Goal: Task Accomplishment & Management: Manage account settings

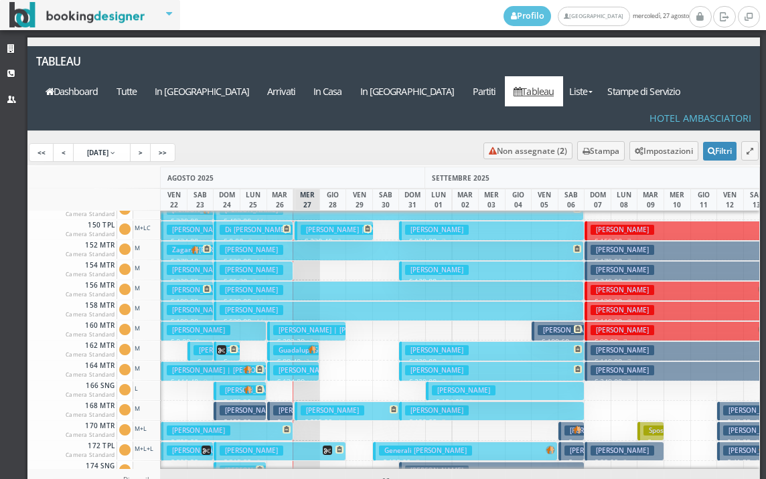
scroll to position [606, 0]
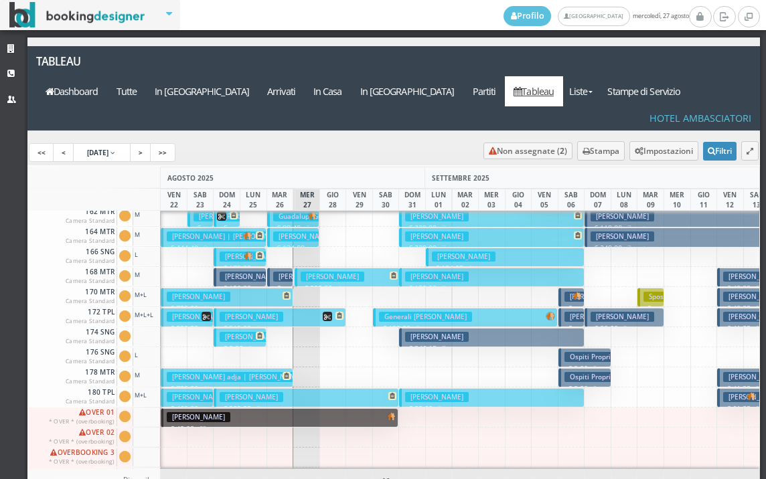
click at [274, 283] on p "€ 74.40 1 notti" at bounding box center [281, 304] width 16 height 42
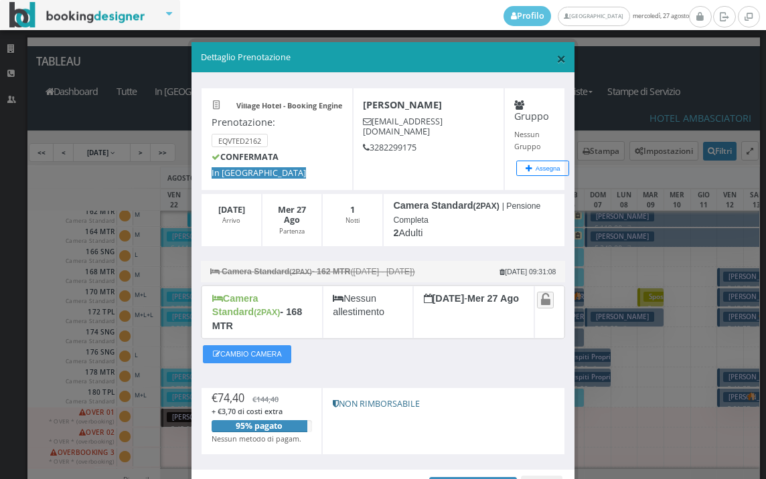
click at [556, 63] on span "×" at bounding box center [560, 58] width 9 height 23
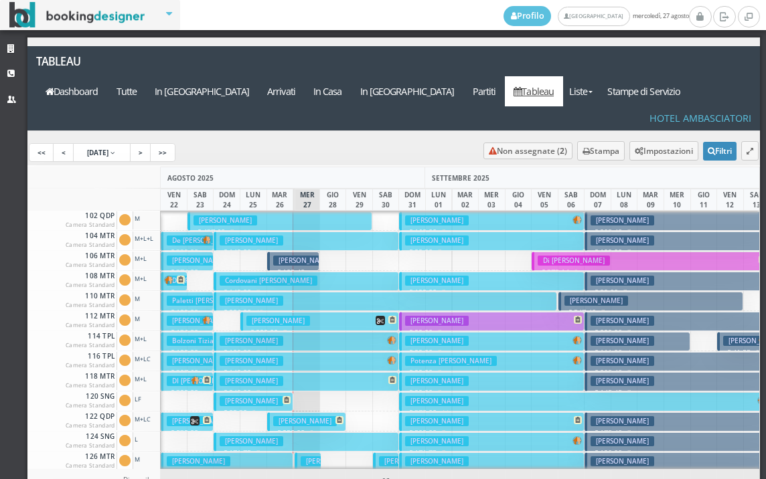
scroll to position [268, 0]
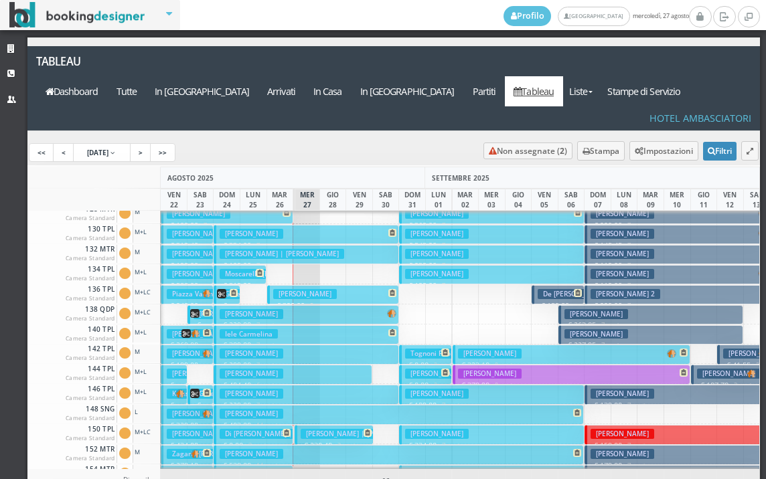
click at [256, 429] on h3 "Di [PERSON_NAME] | Di [PERSON_NAME]" at bounding box center [291, 434] width 142 height 10
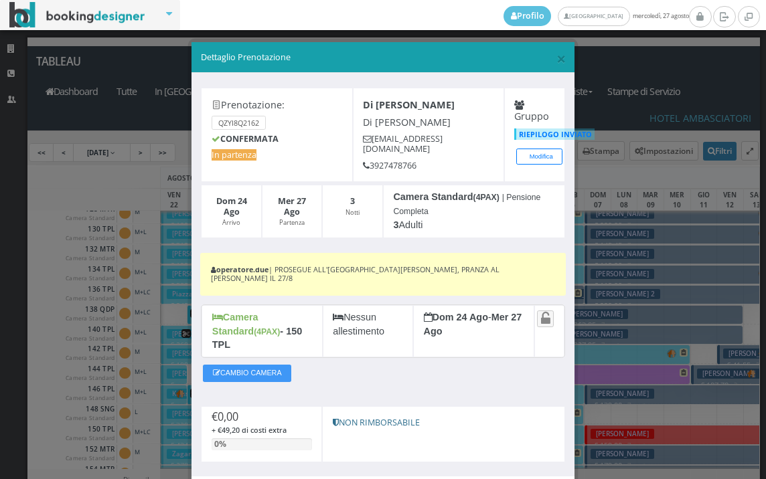
scroll to position [64, 0]
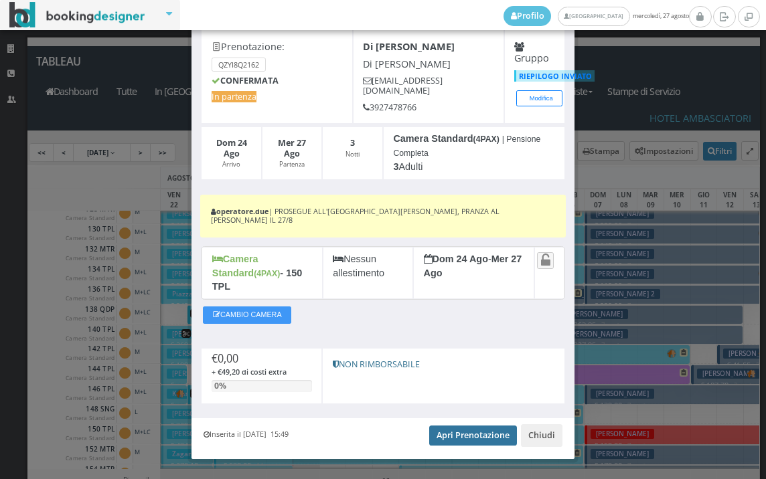
click at [464, 426] on link "Apri Prenotazione" at bounding box center [473, 436] width 88 height 20
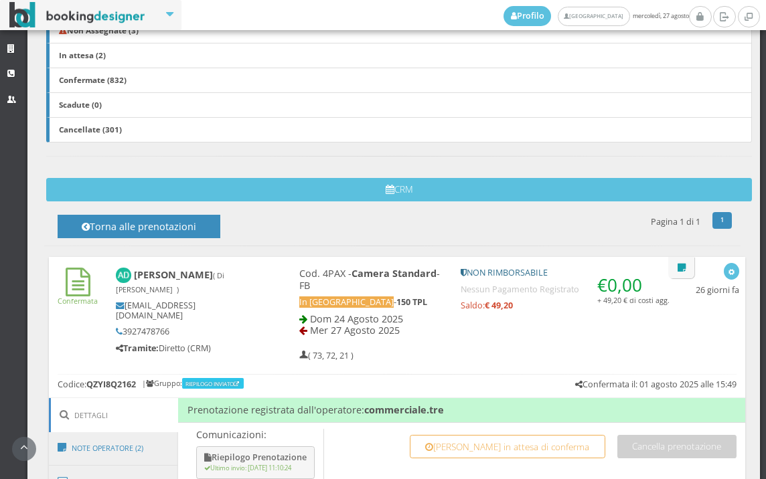
scroll to position [744, 0]
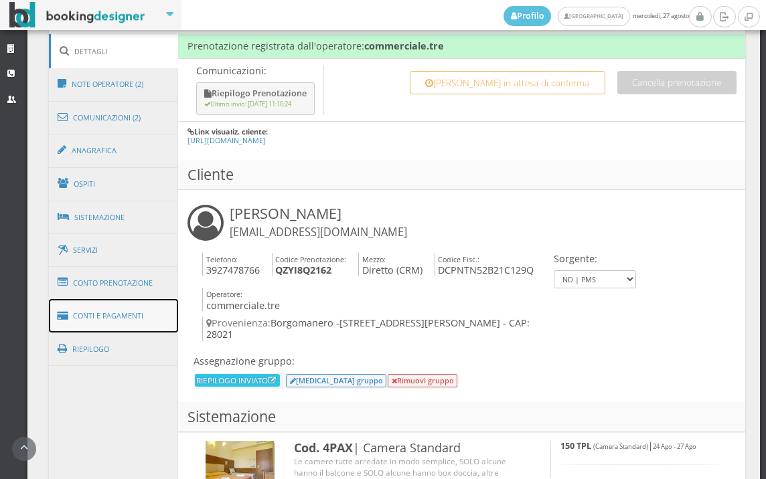
click at [164, 312] on link "Conti e Pagamenti" at bounding box center [114, 316] width 130 height 34
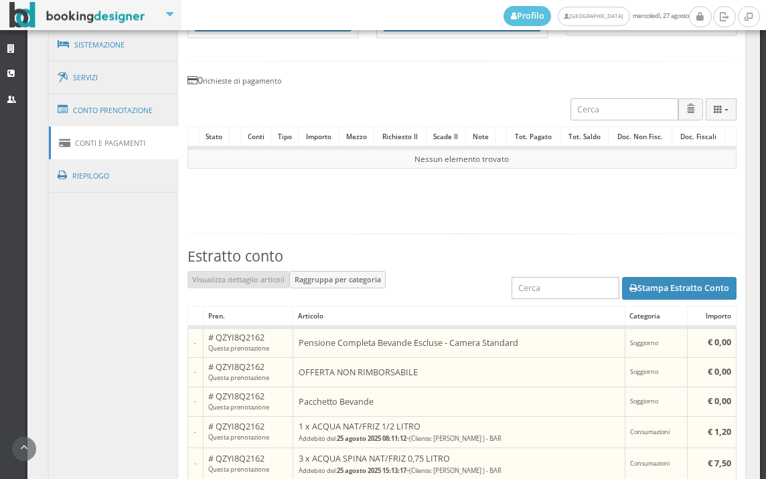
scroll to position [892, 0]
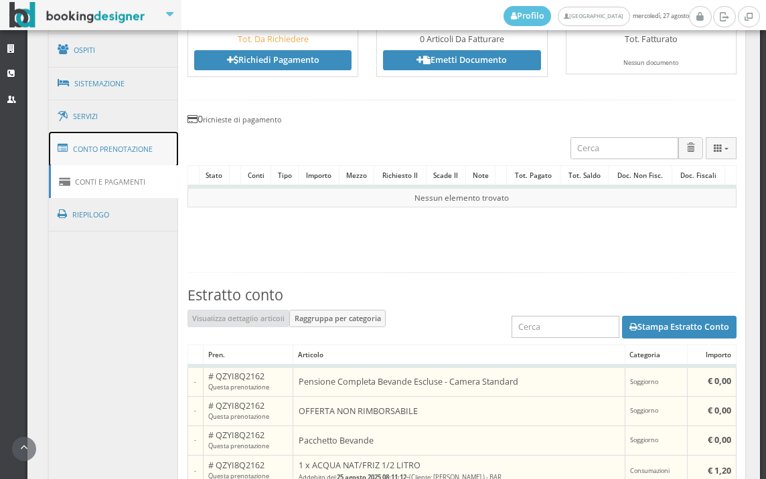
click at [123, 151] on link "Conto Prenotazione" at bounding box center [114, 149] width 130 height 35
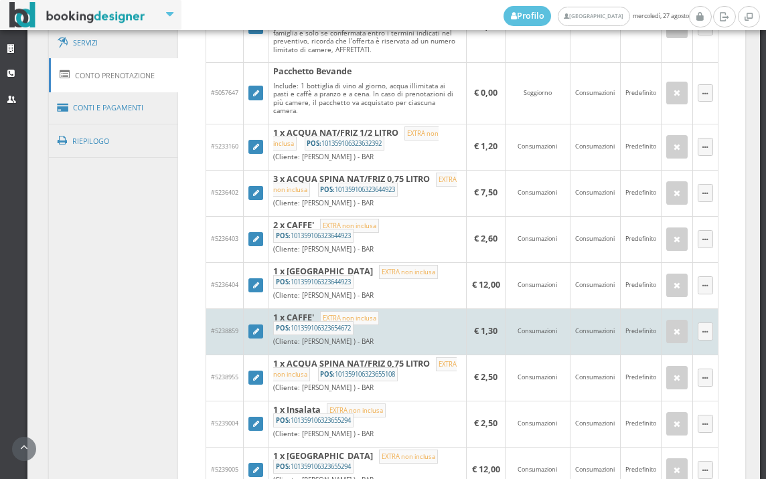
scroll to position [966, 0]
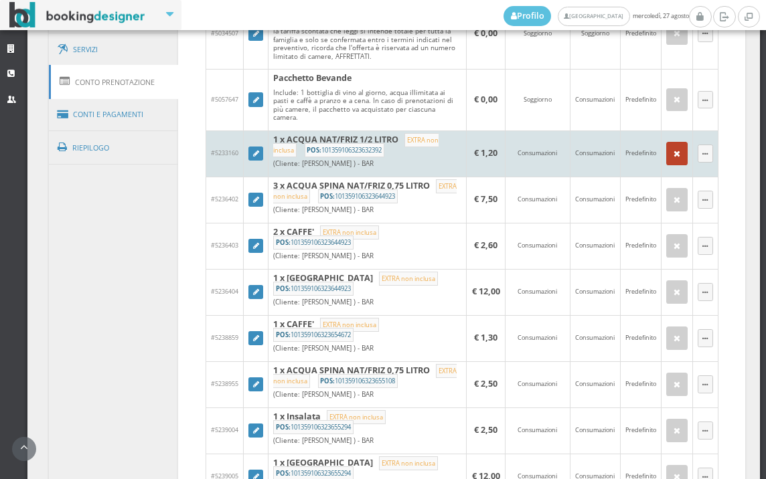
click at [677, 164] on button "button" at bounding box center [676, 153] width 21 height 23
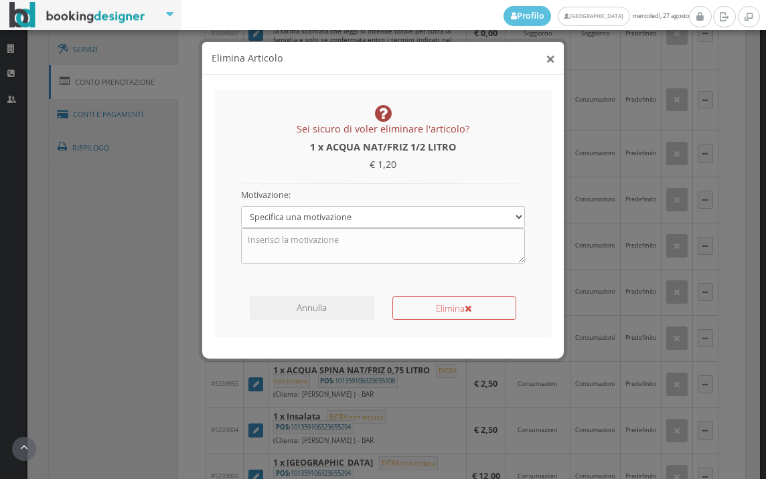
click at [554, 56] on button "×" at bounding box center [549, 58] width 9 height 17
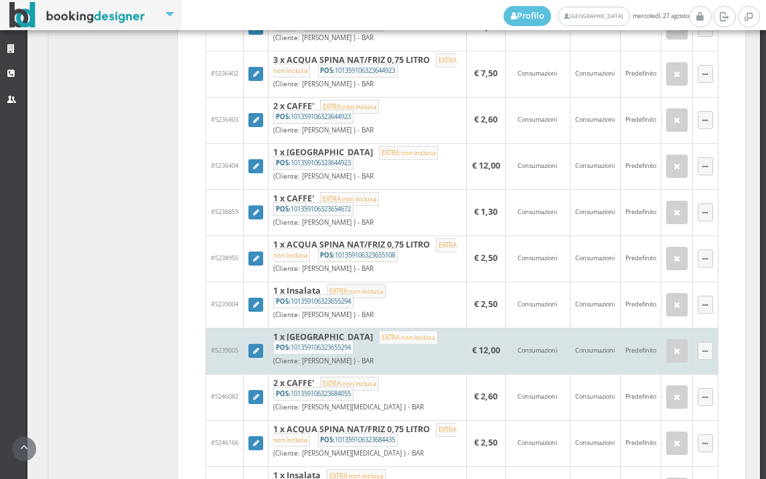
scroll to position [1041, 0]
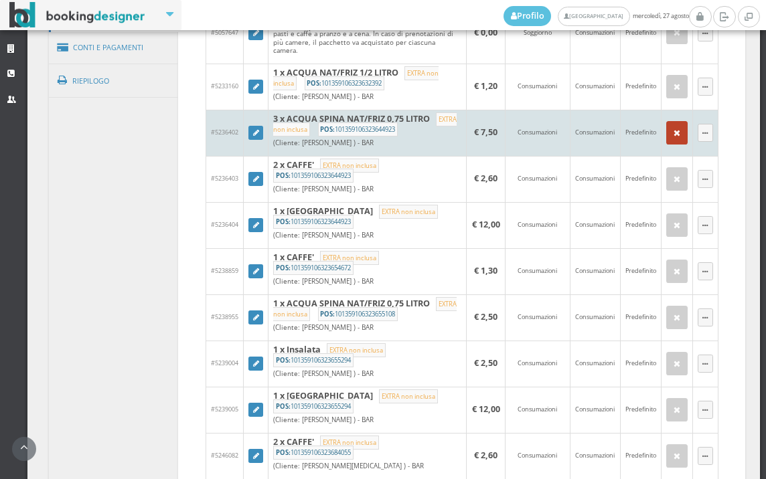
click at [666, 144] on button "button" at bounding box center [676, 132] width 21 height 23
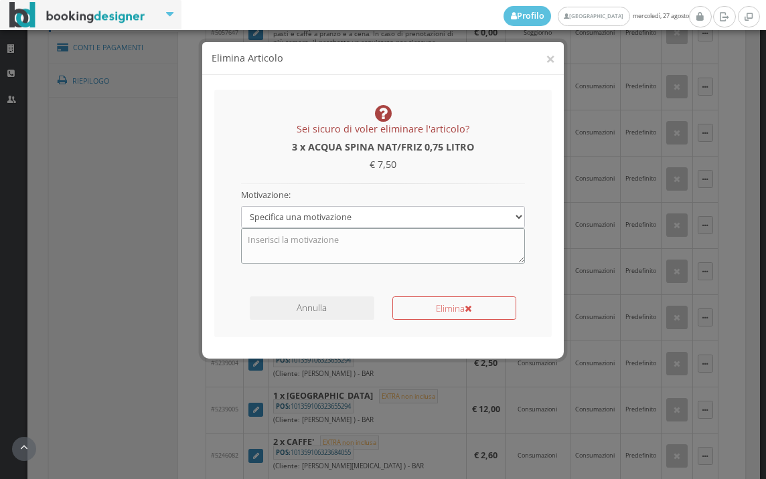
click at [318, 250] on textarea at bounding box center [383, 245] width 284 height 35
type textarea "PACCHETTO BEVANDE"
click at [440, 311] on button "Elimina" at bounding box center [454, 307] width 124 height 23
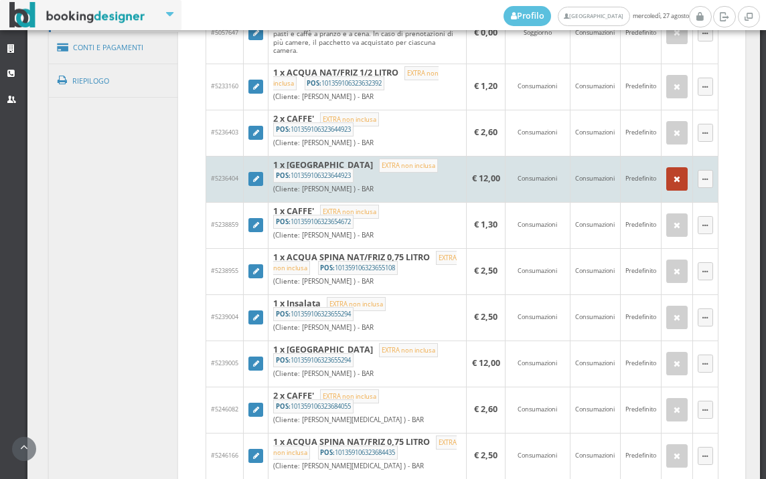
click at [673, 184] on icon "button" at bounding box center [676, 179] width 7 height 9
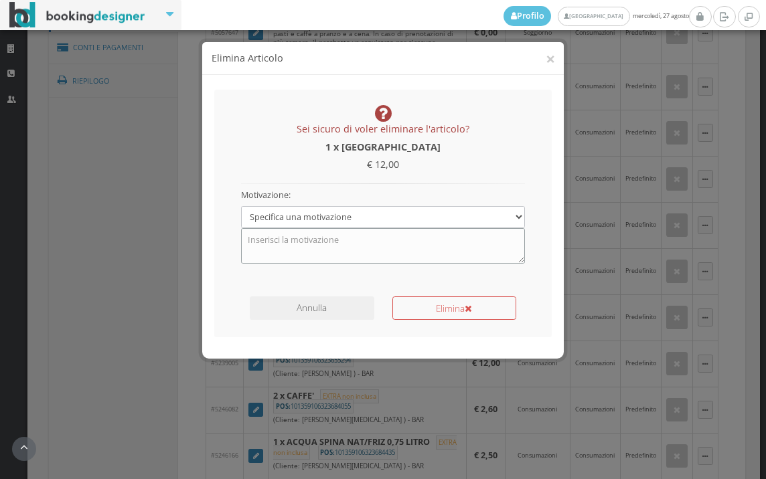
click at [393, 247] on textarea at bounding box center [383, 245] width 284 height 35
type textarea "PACCHETTO BEVANDE"
click at [414, 305] on button "Elimina" at bounding box center [454, 307] width 124 height 23
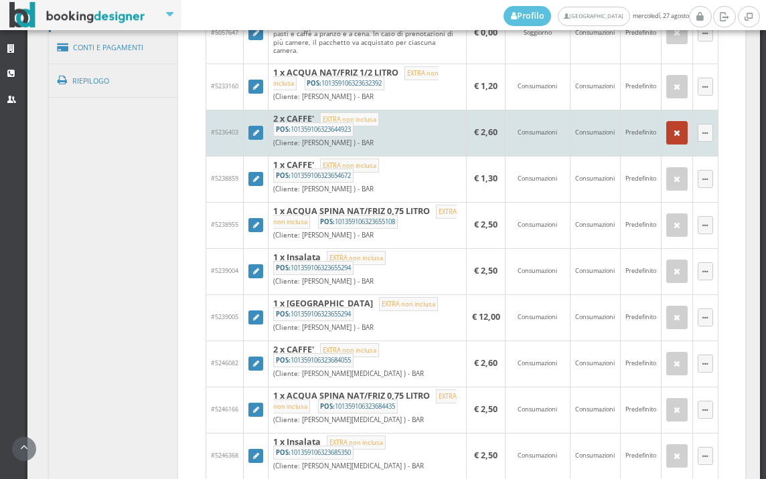
click at [673, 138] on icon "button" at bounding box center [676, 133] width 7 height 9
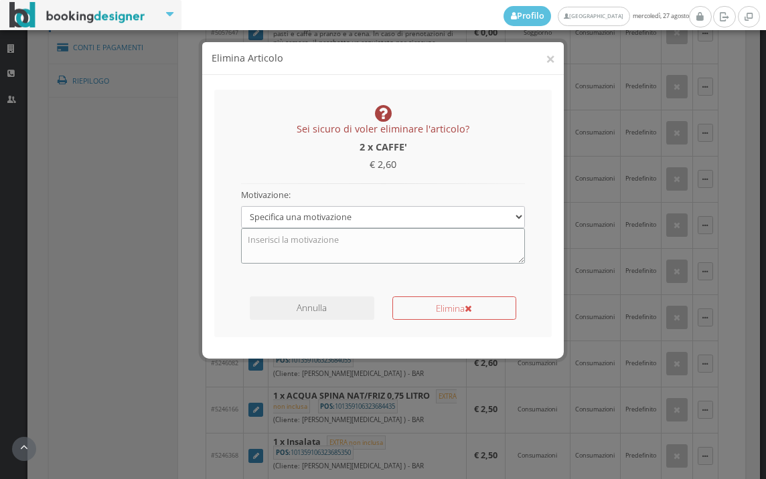
click at [325, 247] on textarea at bounding box center [383, 245] width 284 height 35
type textarea "PACCHETTO BEVANDE"
drag, startPoint x: 484, startPoint y: 299, endPoint x: 468, endPoint y: 296, distance: 16.4
click at [475, 298] on button "Elimina" at bounding box center [454, 307] width 124 height 23
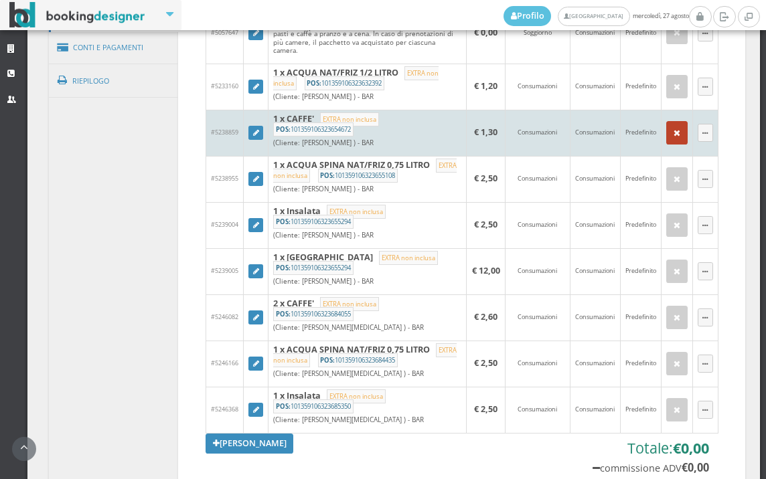
click at [666, 144] on button "button" at bounding box center [676, 132] width 21 height 23
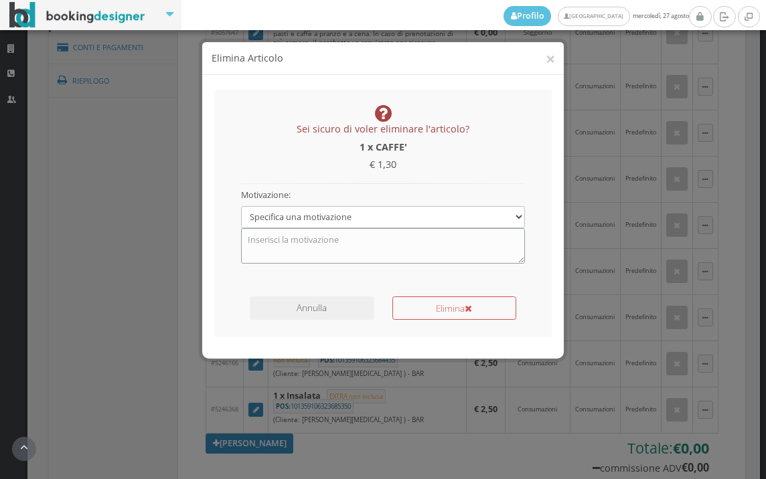
click at [341, 245] on textarea at bounding box center [383, 245] width 284 height 35
type textarea "PACCHETTO BEVANDE"
click at [406, 318] on button "Elimina" at bounding box center [454, 307] width 124 height 23
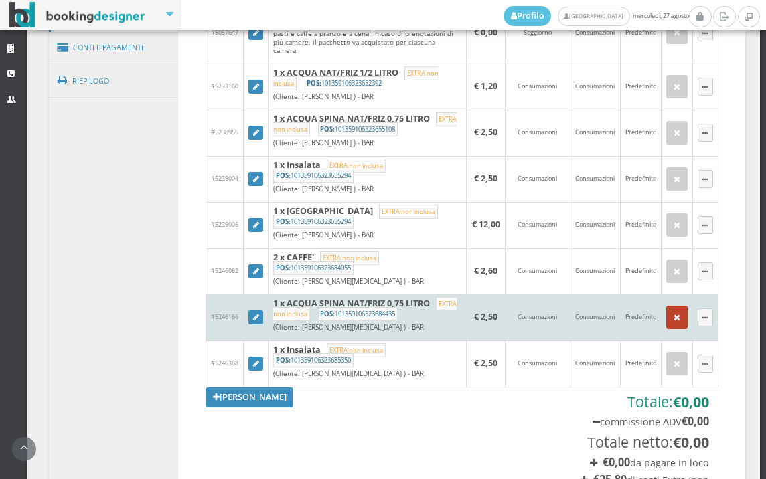
click at [673, 323] on icon "button" at bounding box center [676, 318] width 7 height 9
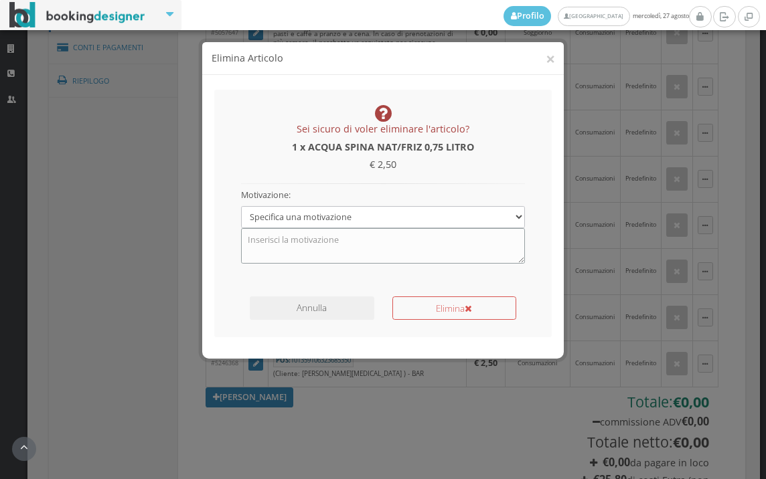
click at [397, 246] on textarea at bounding box center [383, 245] width 284 height 35
type textarea "PACCHETTO BEVANDE"
click at [457, 298] on button "Elimina" at bounding box center [454, 307] width 124 height 23
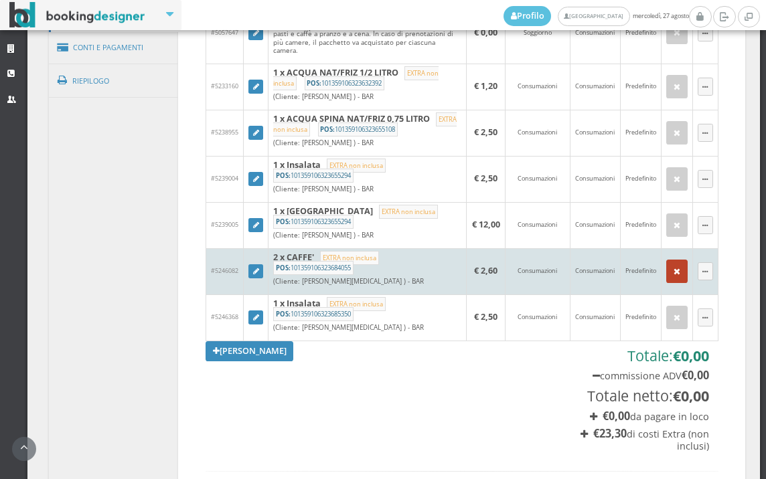
click at [673, 276] on icon "button" at bounding box center [676, 272] width 7 height 9
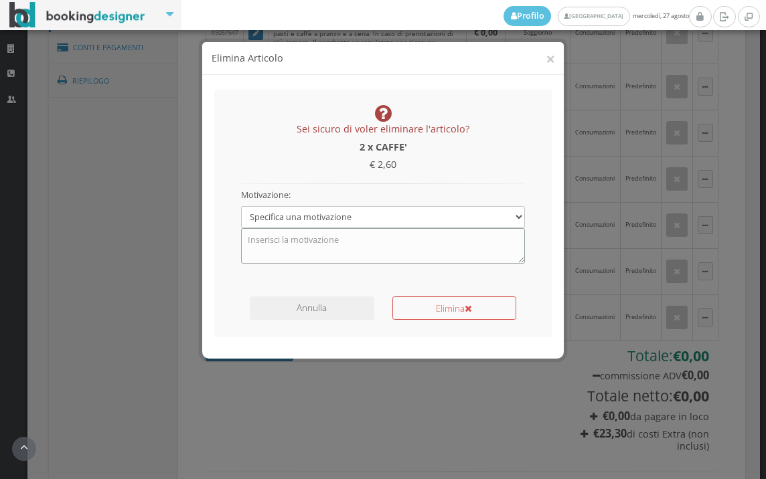
click at [339, 253] on textarea at bounding box center [383, 245] width 284 height 35
type textarea "PACCCHETTO BEVANDE"
click at [475, 308] on button "Elimina" at bounding box center [454, 307] width 124 height 23
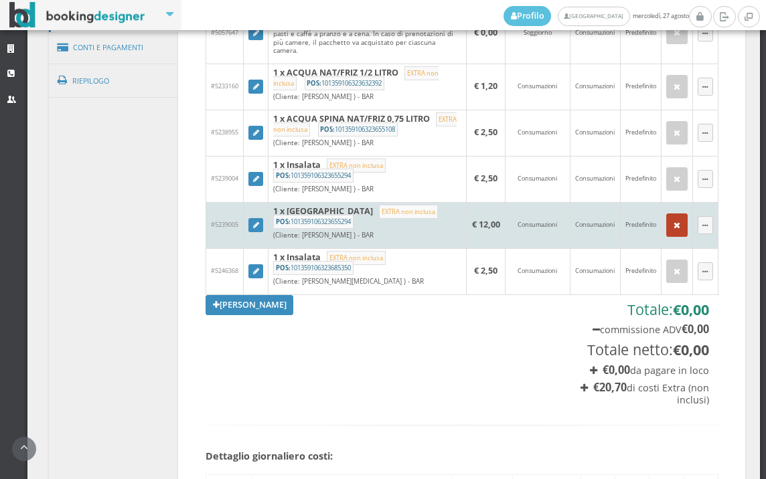
click at [673, 230] on icon "button" at bounding box center [676, 226] width 7 height 9
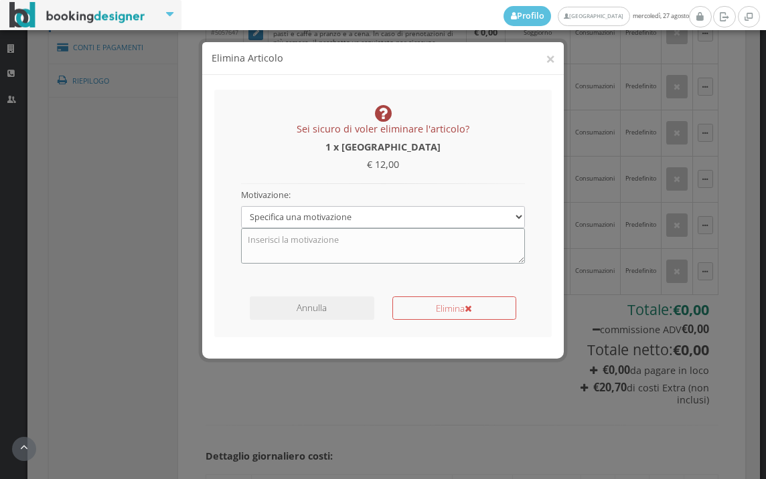
click at [351, 255] on textarea at bounding box center [383, 245] width 284 height 35
type textarea "PACCHETTO BEVANDE"
click at [437, 300] on button "Elimina" at bounding box center [454, 307] width 124 height 23
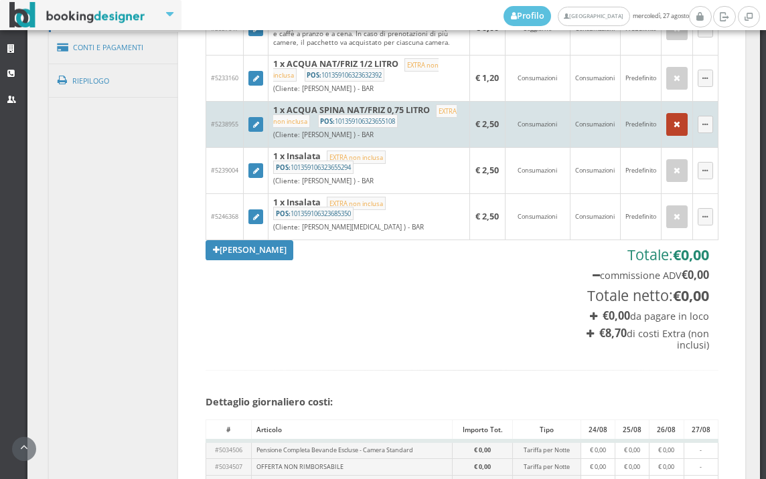
click at [673, 129] on icon "button" at bounding box center [676, 124] width 7 height 9
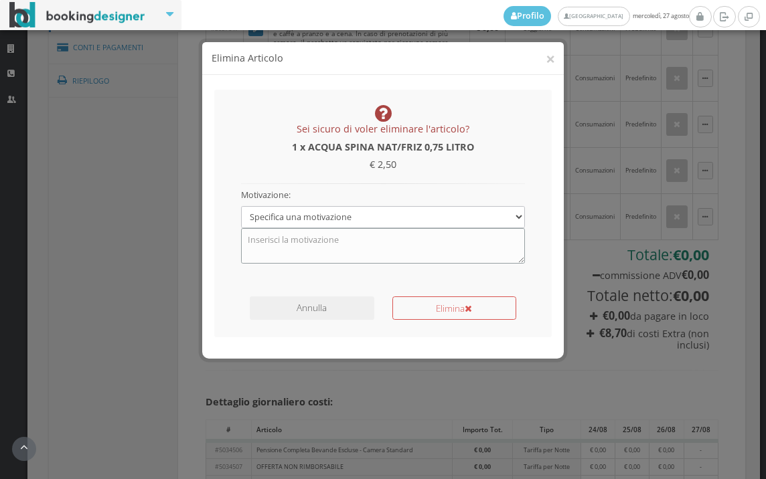
click at [401, 252] on textarea at bounding box center [383, 245] width 284 height 35
type textarea "PACCHETTO BEVANDE"
click at [444, 313] on button "Elimina" at bounding box center [454, 307] width 124 height 23
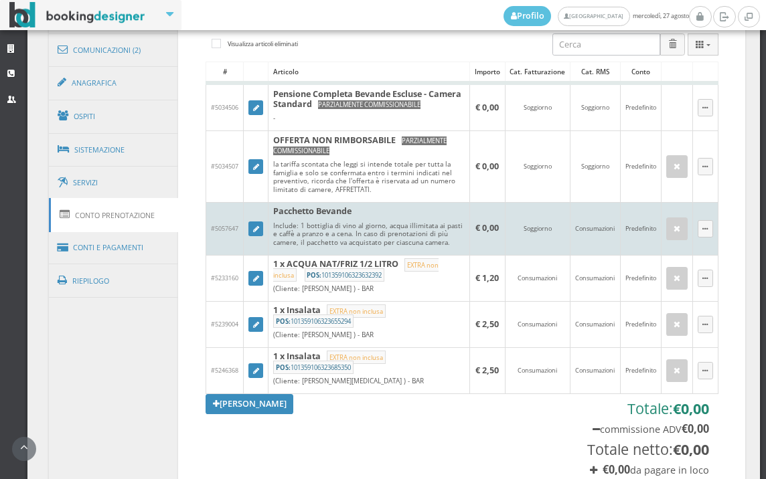
scroll to position [818, 0]
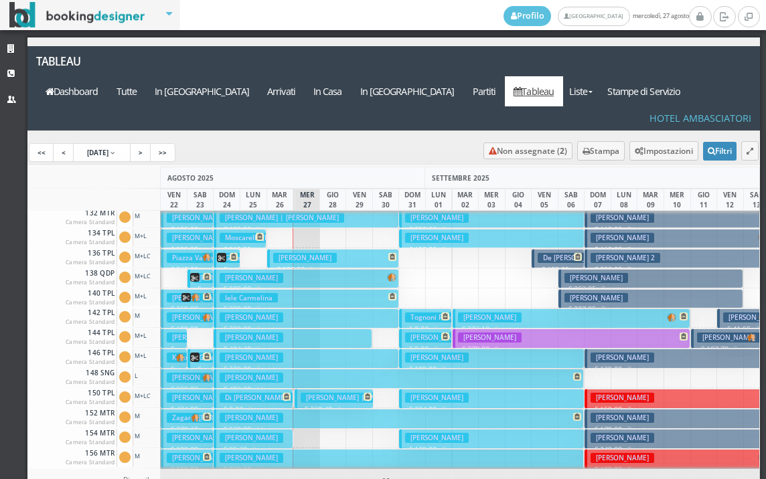
scroll to position [335, 0]
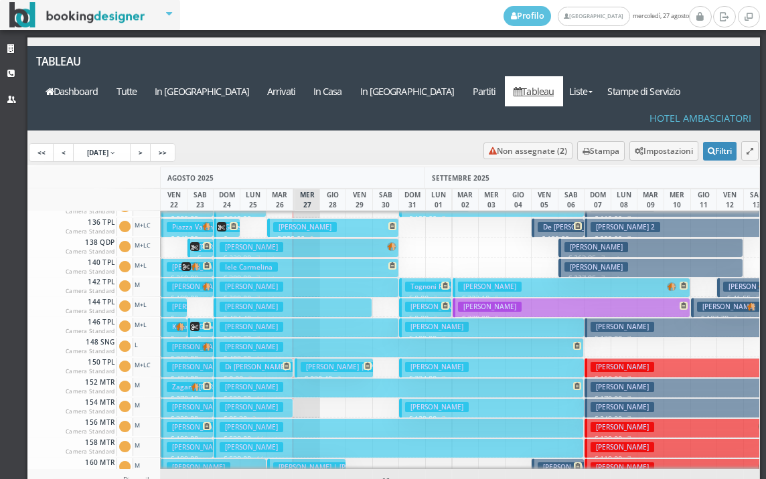
click at [254, 373] on p "€ 0.00 3 notti" at bounding box center [254, 378] width 69 height 11
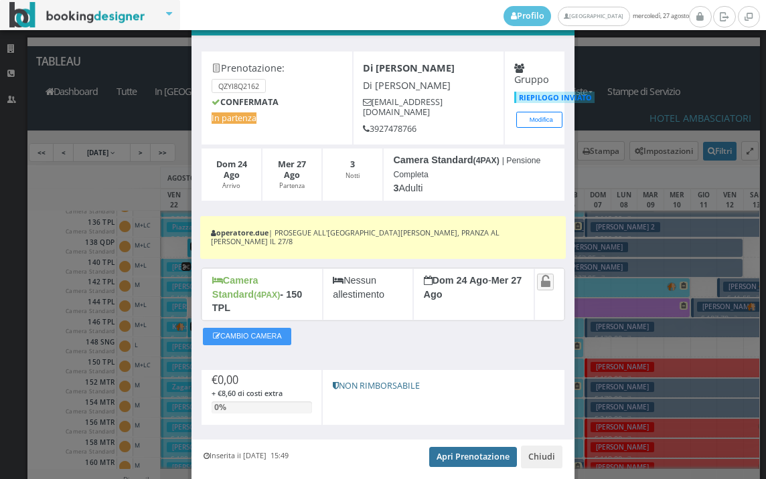
scroll to position [64, 0]
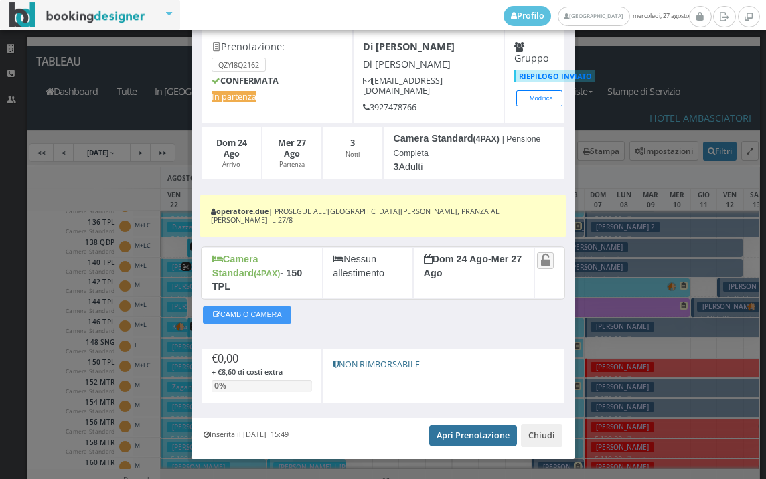
click at [476, 426] on link "Apri Prenotazione" at bounding box center [473, 436] width 88 height 20
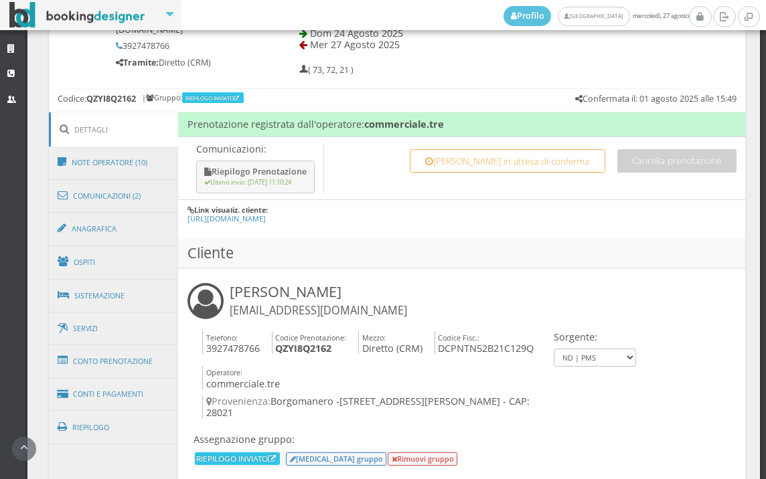
scroll to position [669, 0]
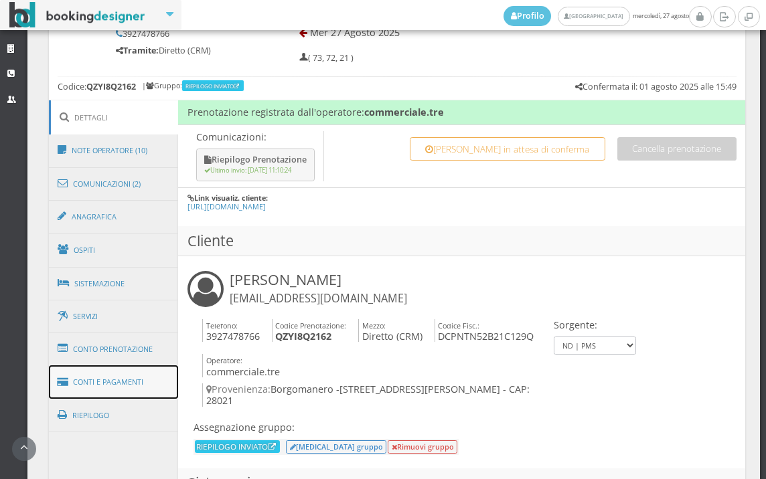
click at [110, 386] on link "Conti e Pagamenti" at bounding box center [114, 382] width 130 height 34
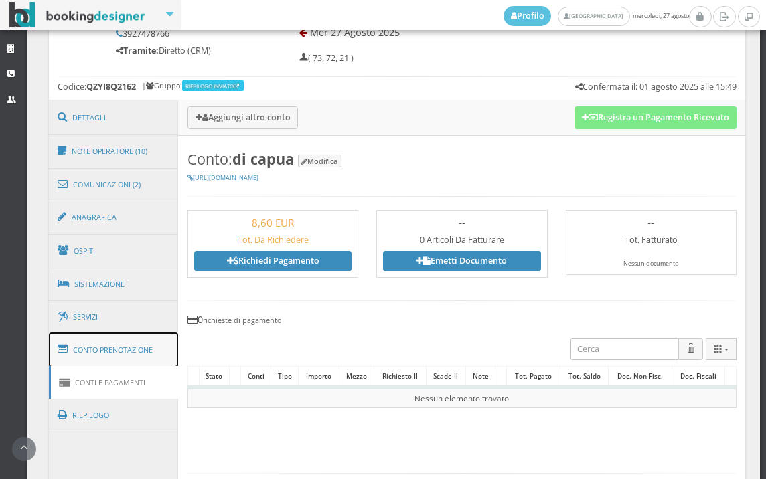
click at [123, 350] on link "Conto Prenotazione" at bounding box center [114, 350] width 130 height 35
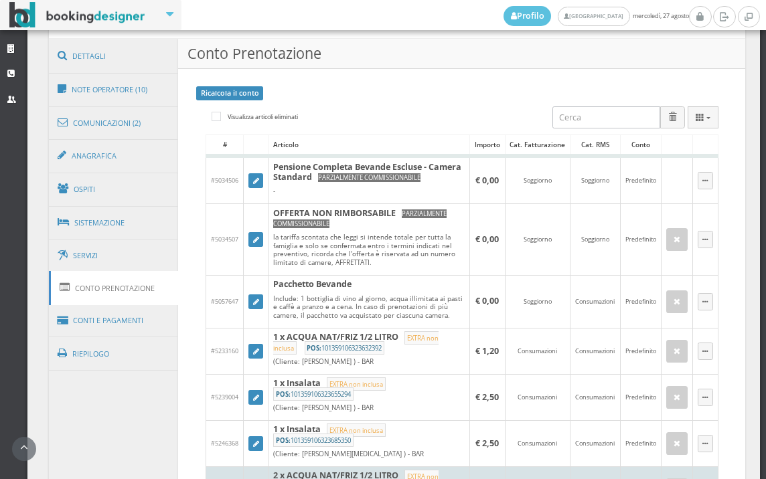
scroll to position [966, 0]
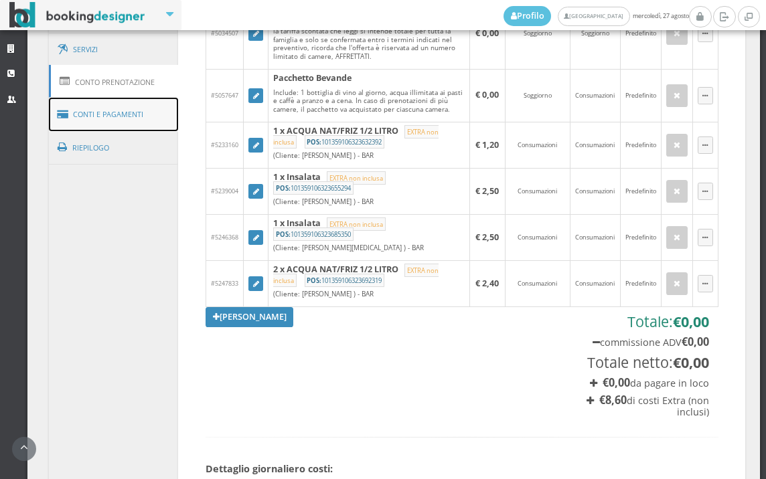
click at [122, 114] on link "Conti e Pagamenti" at bounding box center [114, 115] width 130 height 34
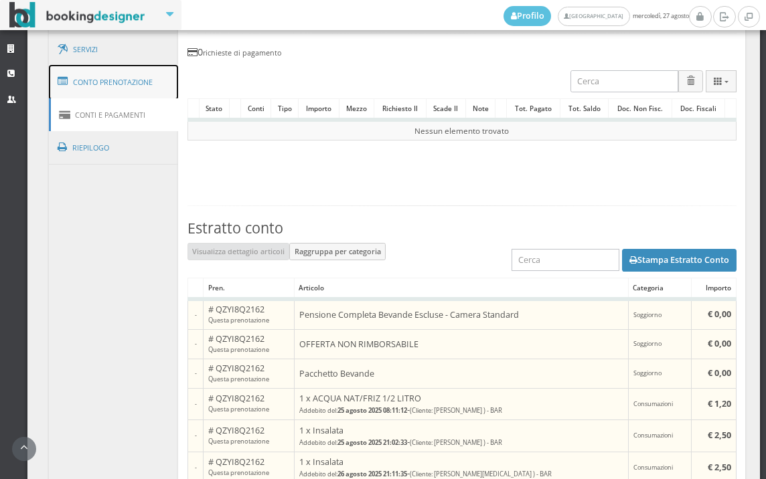
click at [117, 82] on link "Conto Prenotazione" at bounding box center [114, 82] width 130 height 35
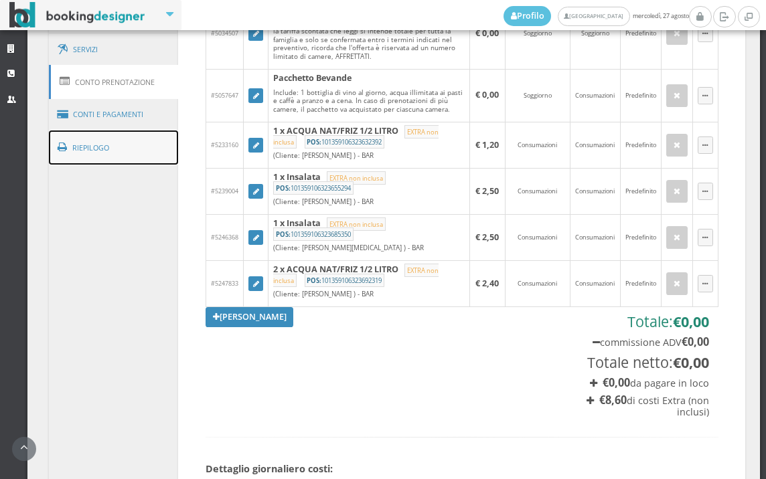
click at [142, 144] on link "Riepilogo" at bounding box center [114, 148] width 130 height 35
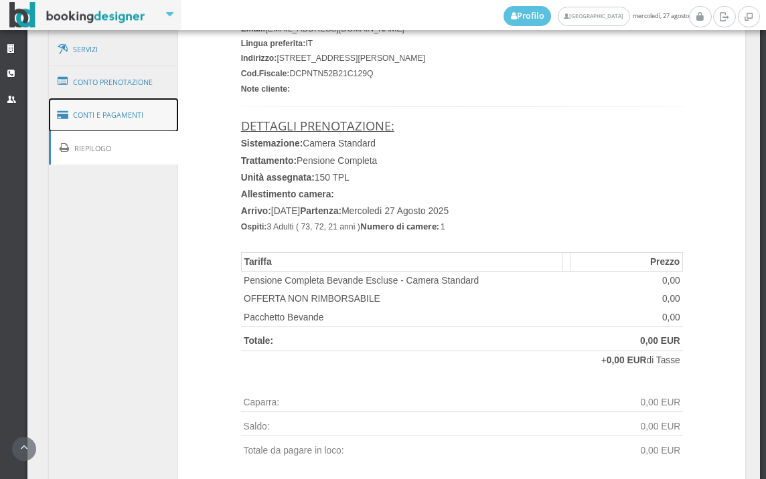
click at [139, 118] on link "Conti e Pagamenti" at bounding box center [114, 115] width 130 height 34
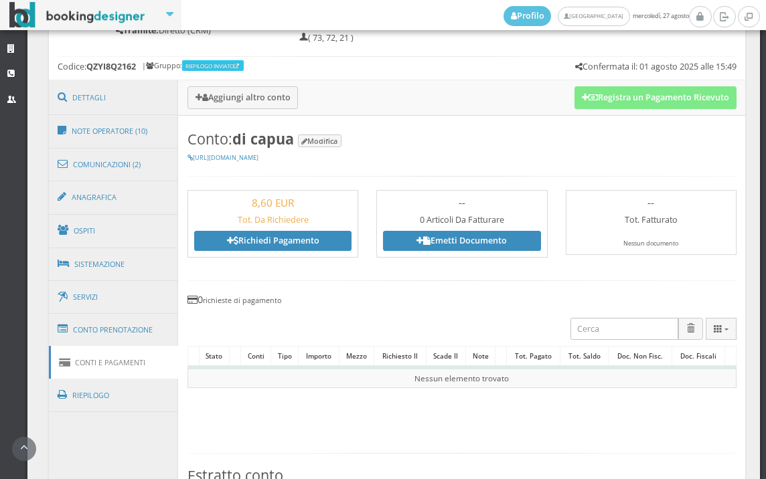
scroll to position [594, 0]
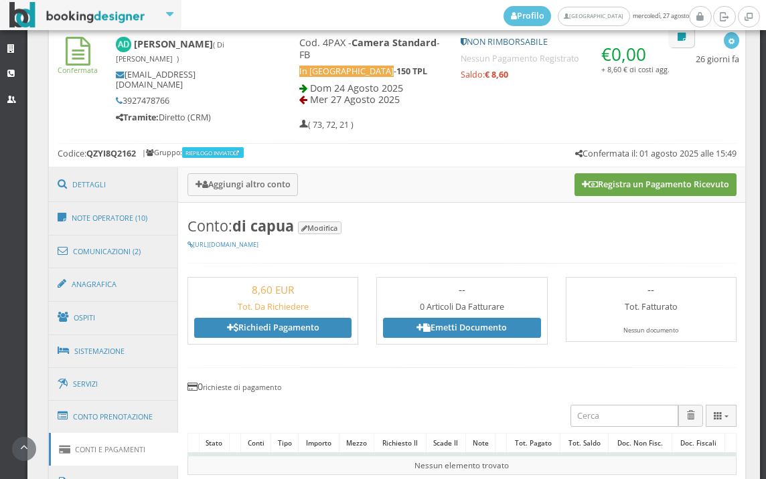
click at [656, 189] on button "Registra un Pagamento Ricevuto" at bounding box center [655, 184] width 162 height 23
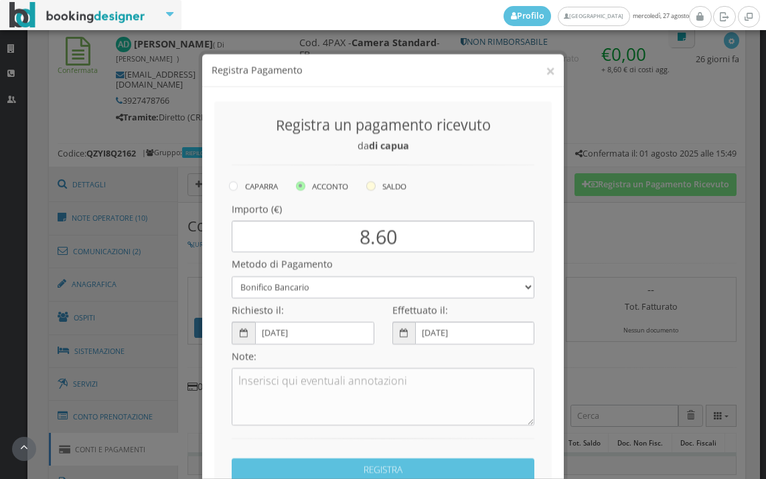
click at [367, 175] on icon at bounding box center [370, 173] width 9 height 9
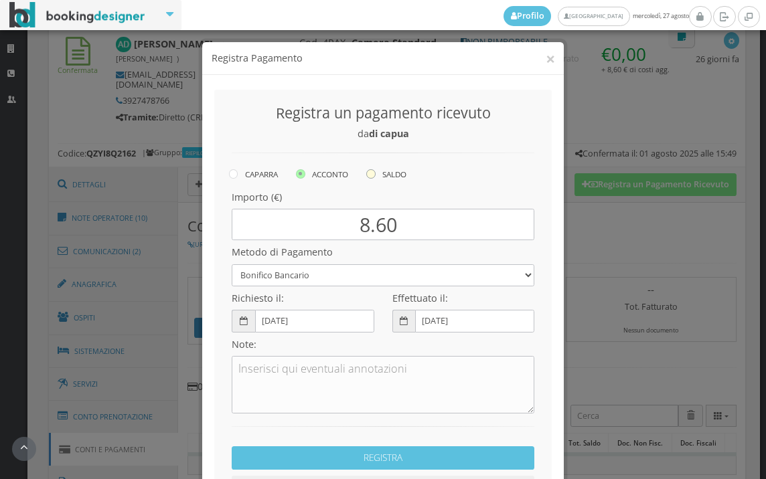
radio input "true"
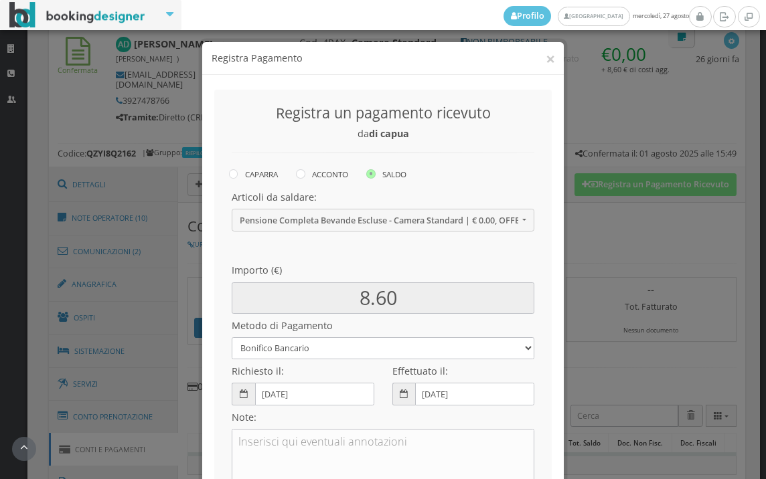
click at [328, 329] on h4 "Metodo di Pagamento" at bounding box center [383, 325] width 302 height 11
click at [319, 346] on select "Bonifico Bancario BONIFICO SUM UP Contanti Assegno Bancario Assegno Circolare V…" at bounding box center [383, 348] width 302 height 22
select select
click at [232, 337] on select "Bonifico Bancario BONIFICO SUM UP Contanti Assegno Bancario Assegno Circolare V…" at bounding box center [383, 348] width 302 height 22
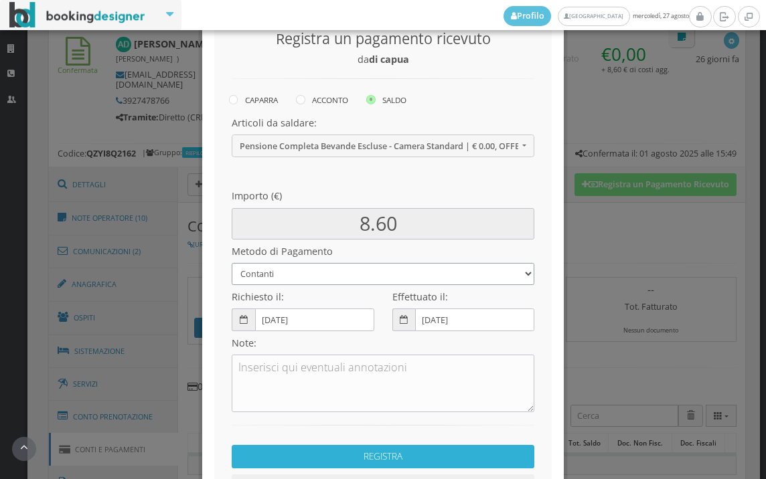
scroll to position [183, 0]
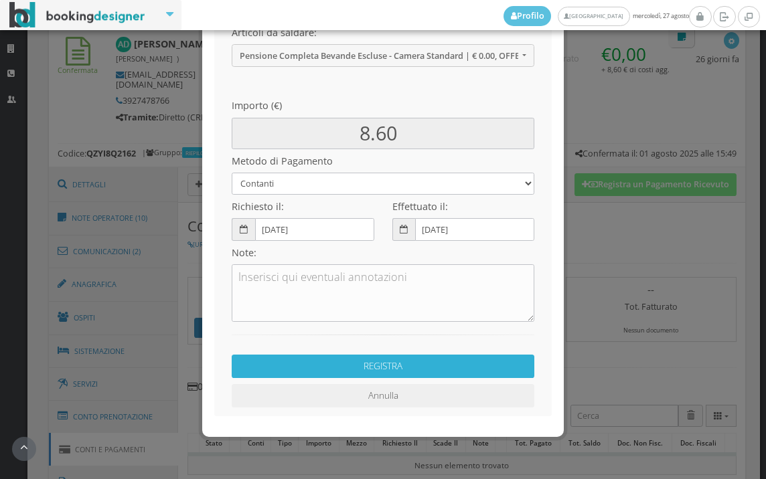
click at [318, 361] on button "REGISTRA" at bounding box center [383, 366] width 302 height 23
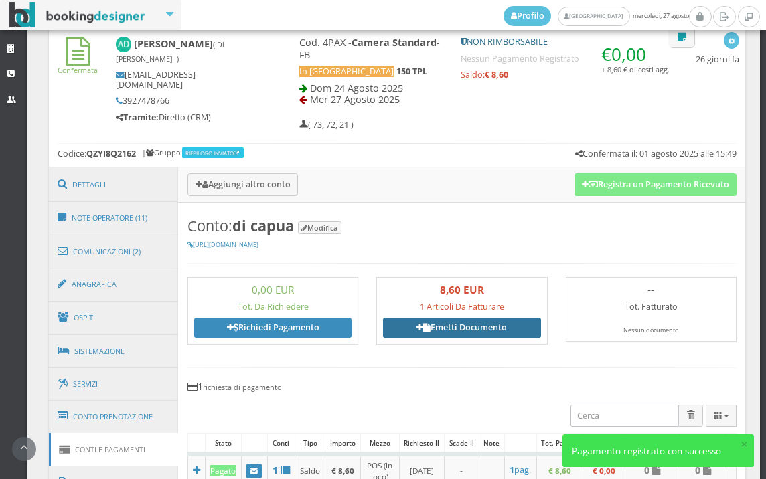
click at [430, 331] on link "Emetti Documento" at bounding box center [461, 328] width 157 height 20
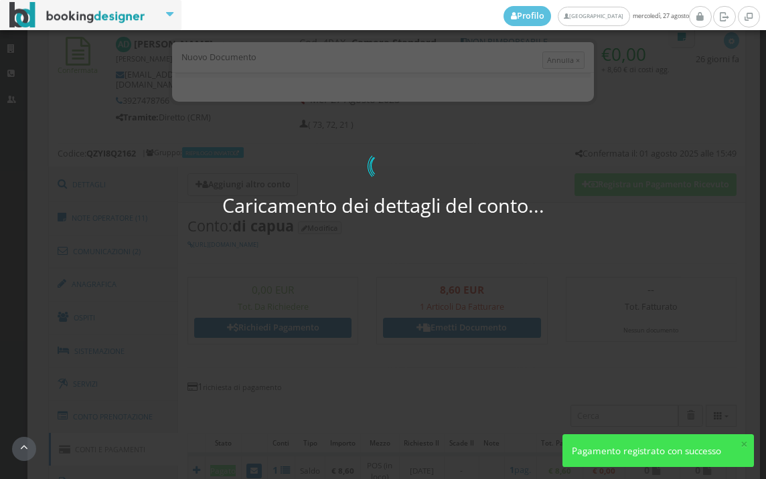
select select "PF"
select select "BORGOMANERO"
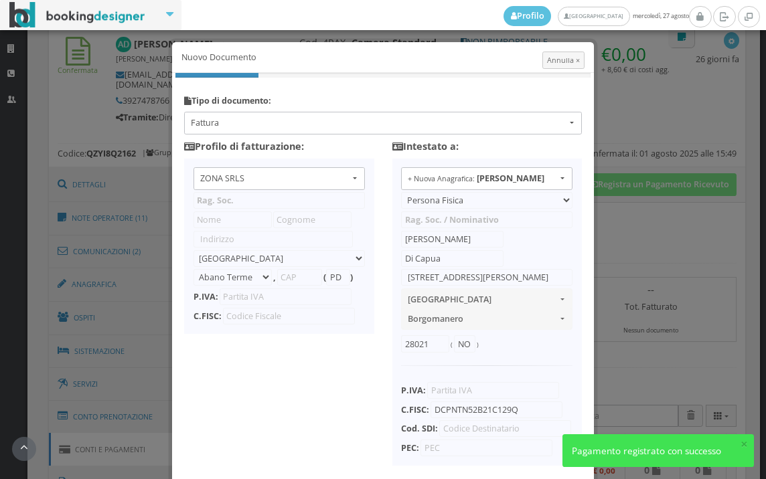
type input "ZONA SRLS"
type input "Vico V Durante, 8"
select select "Frattamaggiore"
type input "80027"
type input "NA"
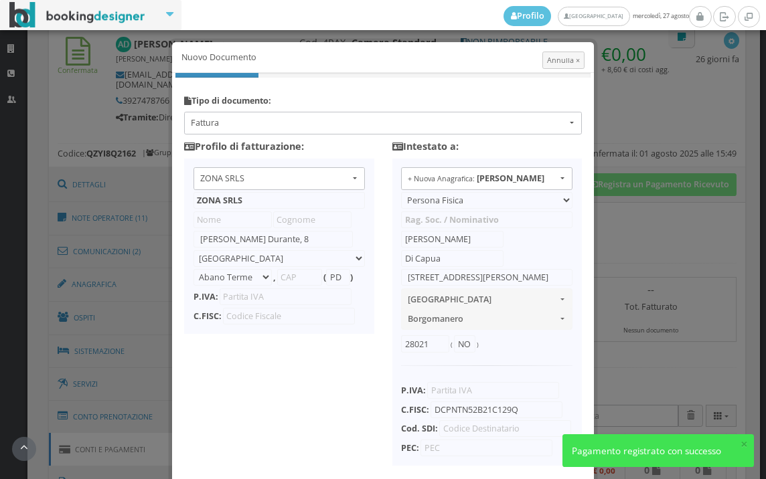
type input "10356321215"
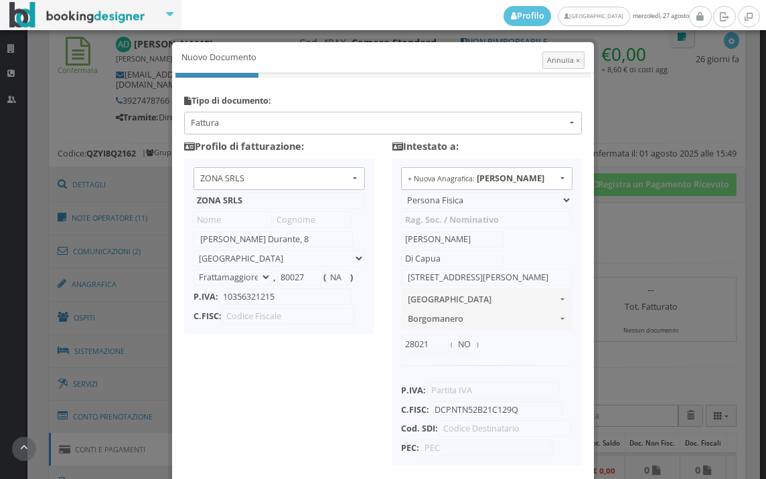
scroll to position [106, 0]
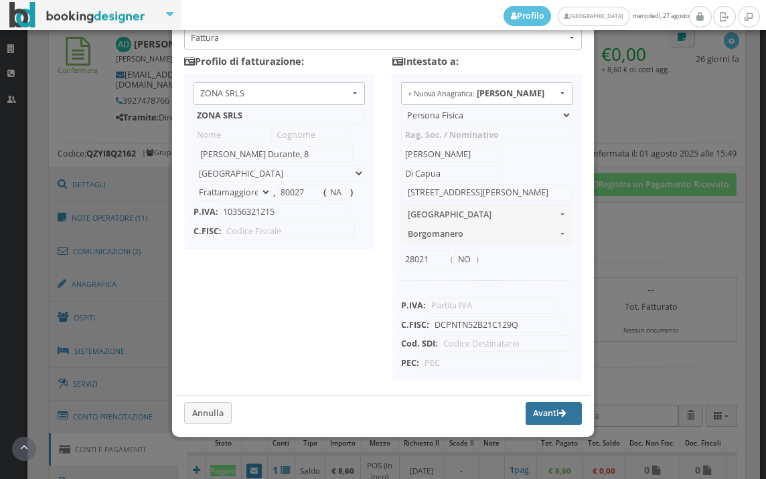
click at [532, 415] on button "Avanti" at bounding box center [553, 413] width 56 height 23
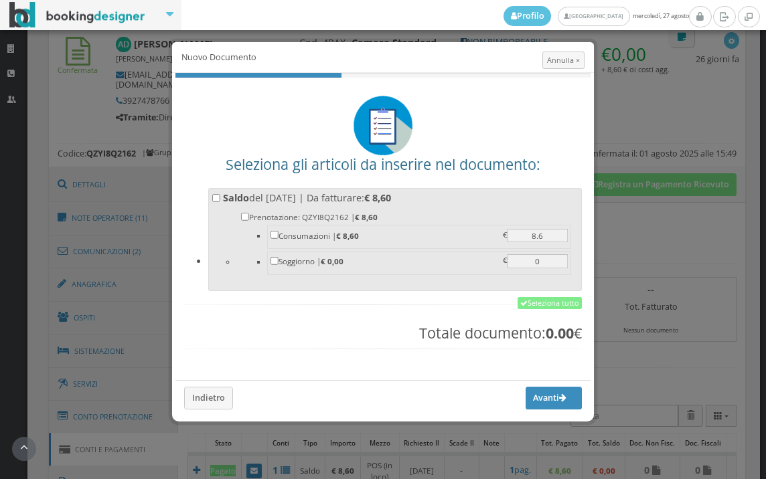
scroll to position [0, 0]
click at [545, 301] on link "Seleziona tutto" at bounding box center [549, 303] width 64 height 12
checkbox input "true"
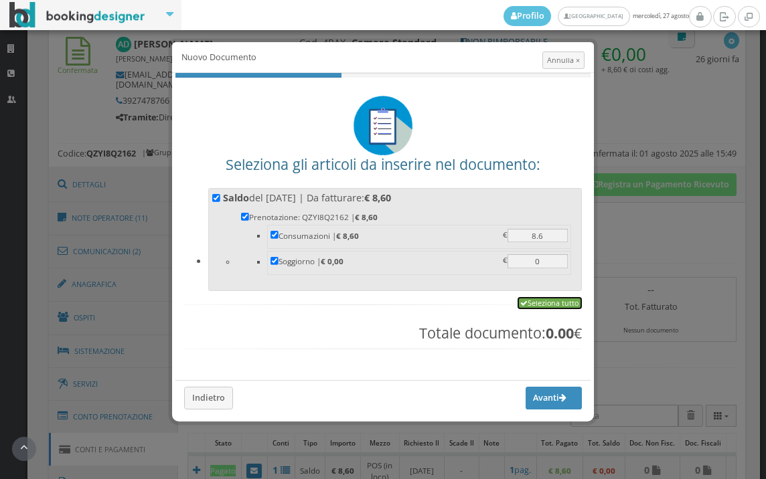
checkbox input "true"
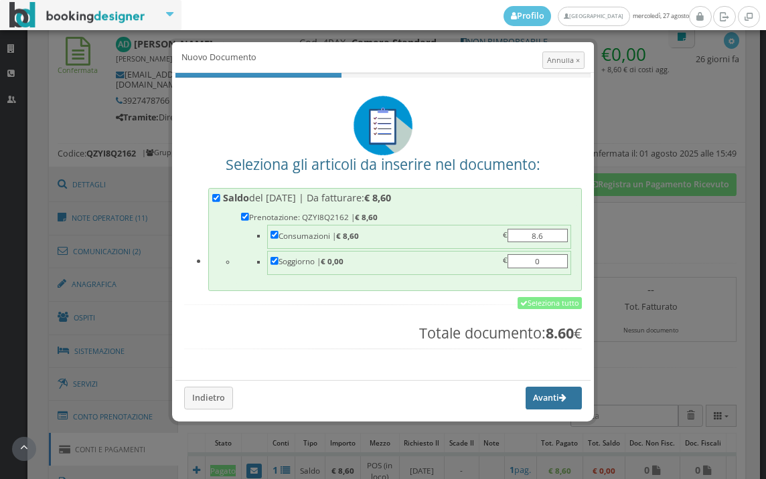
click at [530, 398] on button "Avanti" at bounding box center [553, 398] width 56 height 23
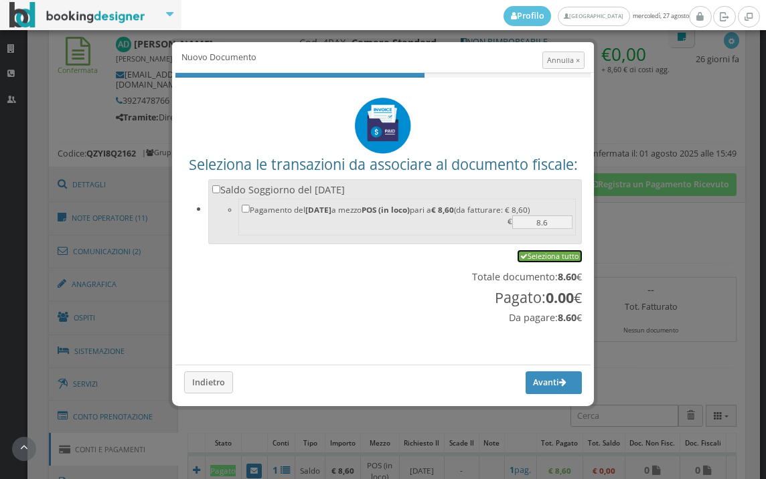
click at [561, 254] on link "Seleziona tutto" at bounding box center [549, 256] width 64 height 12
checkbox input "true"
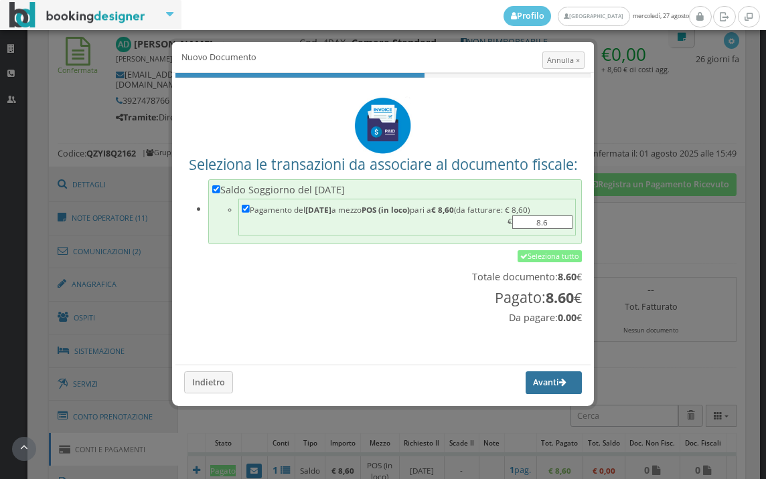
click at [539, 389] on button "Avanti" at bounding box center [553, 382] width 56 height 23
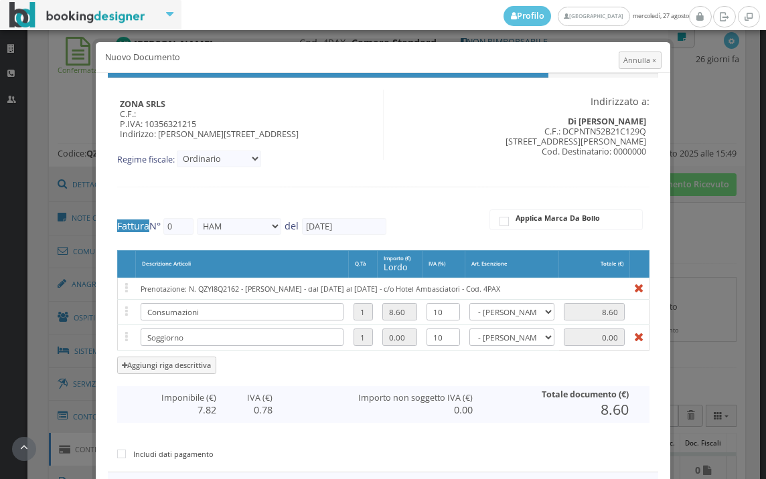
type input "532"
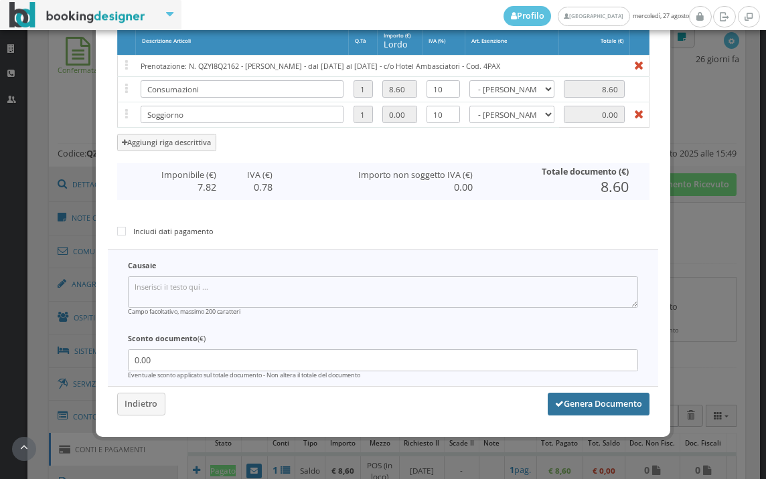
click at [565, 409] on button "Genera Documento" at bounding box center [598, 404] width 102 height 23
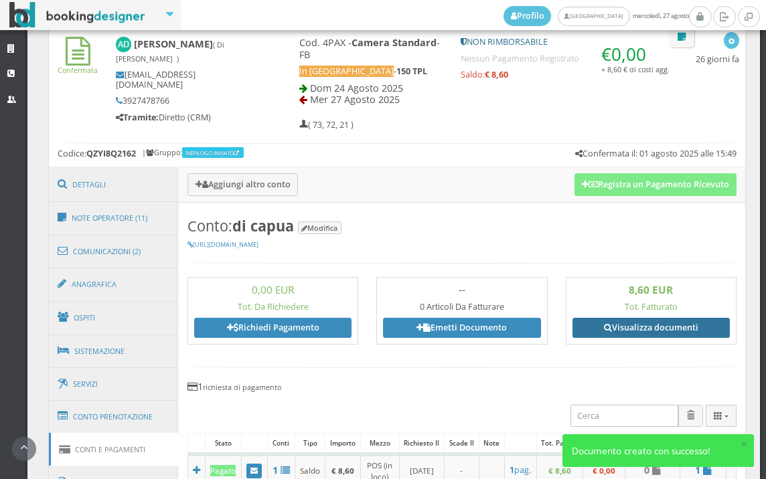
click at [638, 324] on link "Visualizza documenti" at bounding box center [650, 328] width 157 height 20
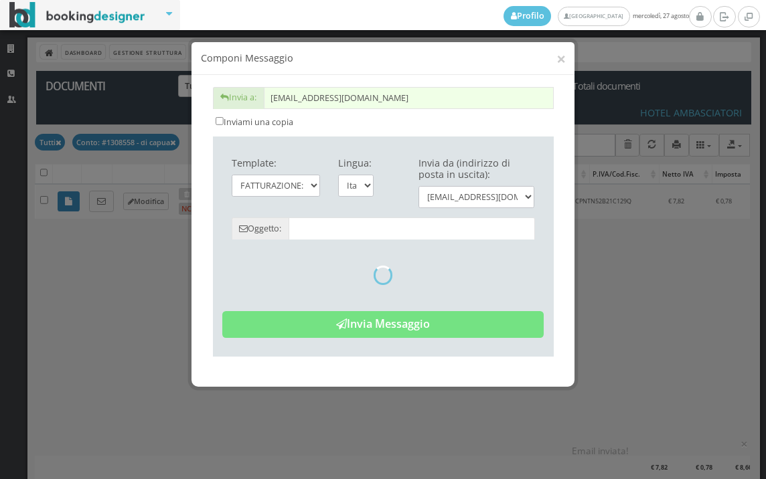
type input "Copia di cortesia: Fattura da ZONA SRLS - n. 532HAM del 27/08/2025"
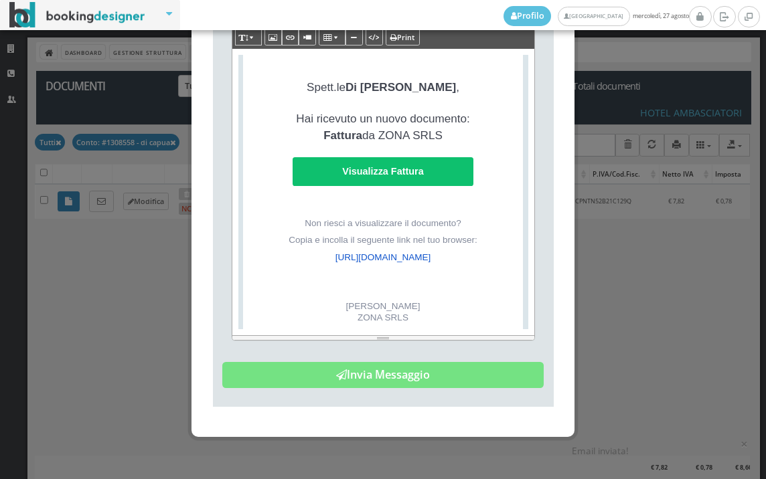
scroll to position [311, 0]
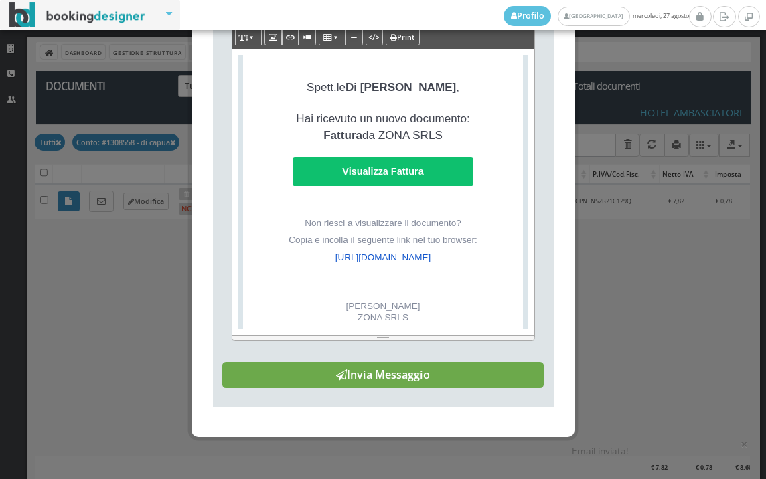
click at [444, 370] on button "Invia Messaggio" at bounding box center [382, 375] width 321 height 27
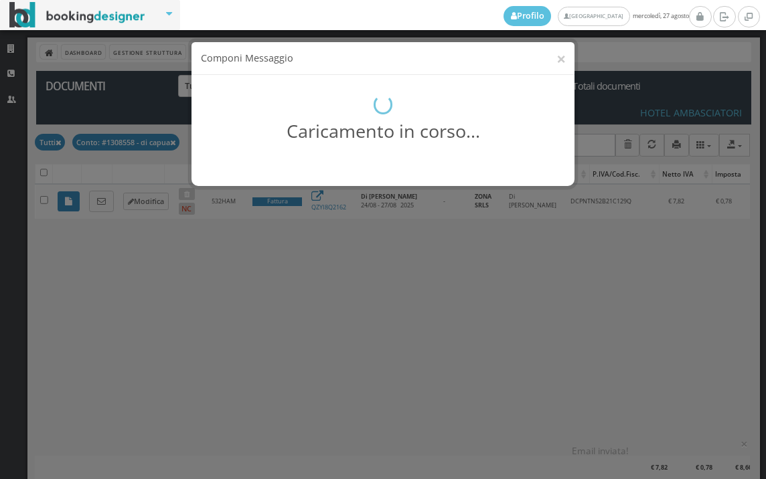
scroll to position [0, 0]
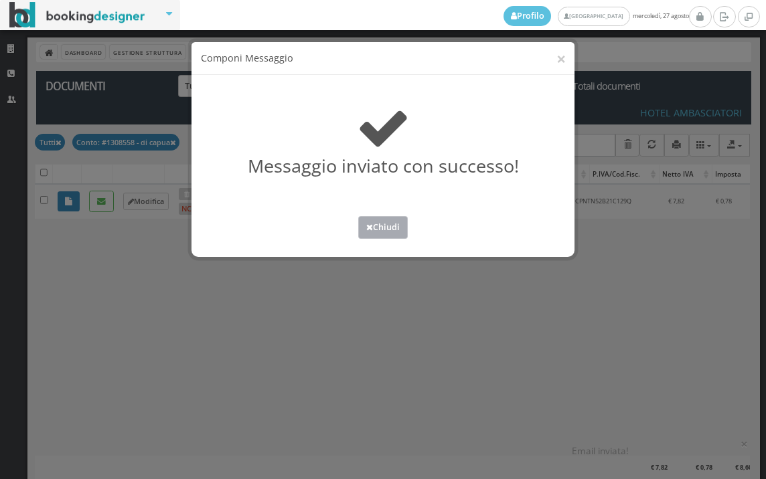
click at [387, 229] on button "Chiudi" at bounding box center [383, 227] width 50 height 22
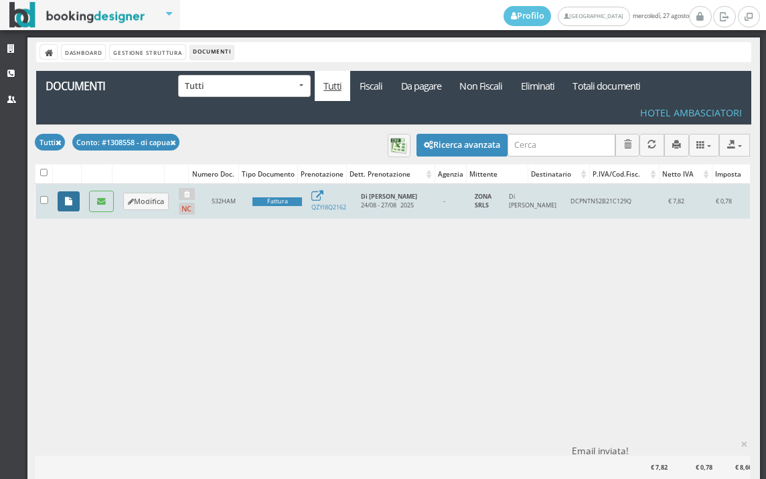
click at [69, 201] on icon at bounding box center [68, 201] width 7 height 9
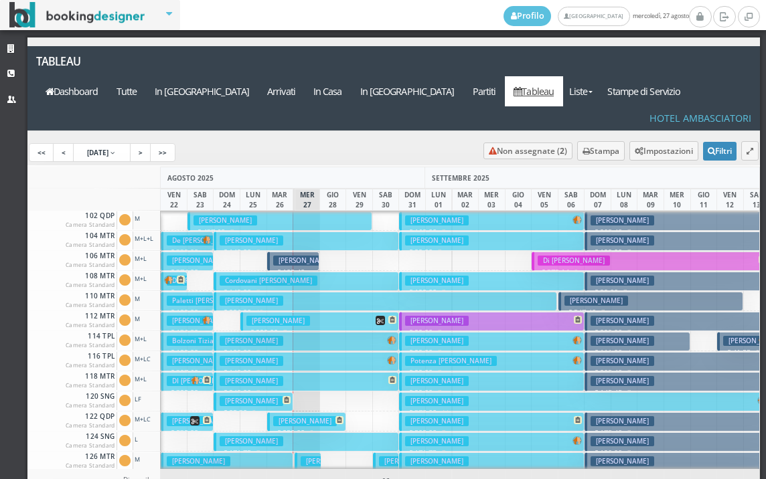
scroll to position [134, 0]
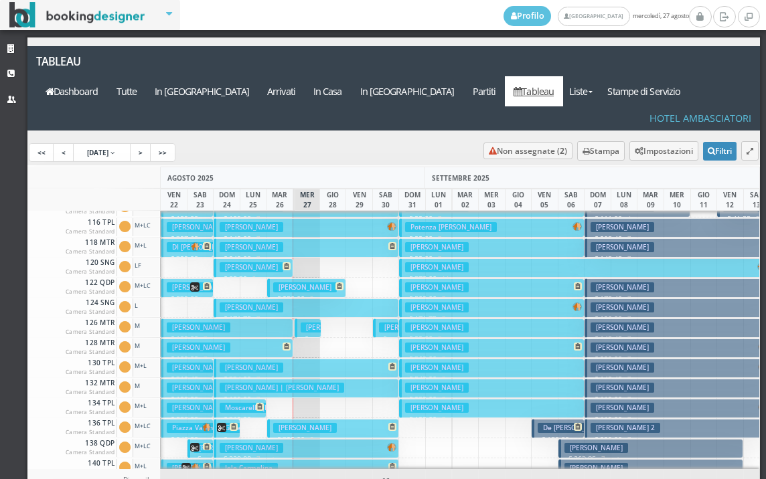
click at [267, 319] on button "[PERSON_NAME] € 109.00 7 notti 2 Adulti" at bounding box center [227, 328] width 132 height 19
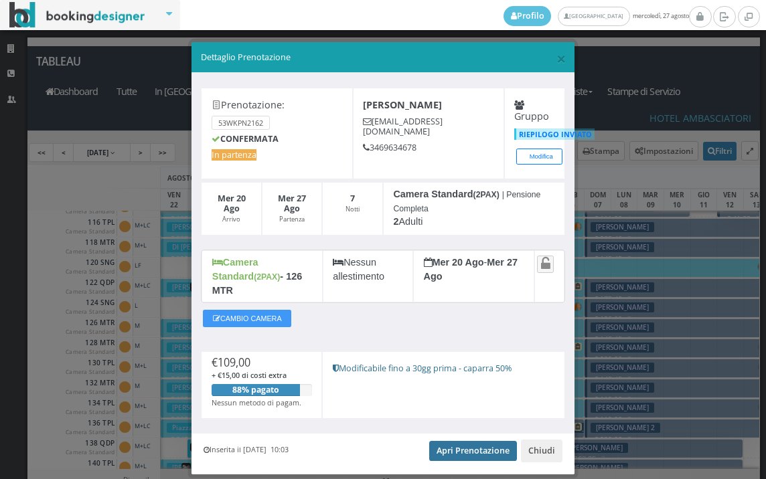
click at [460, 441] on link "Apri Prenotazione" at bounding box center [473, 451] width 88 height 20
click at [556, 60] on span "×" at bounding box center [560, 58] width 9 height 23
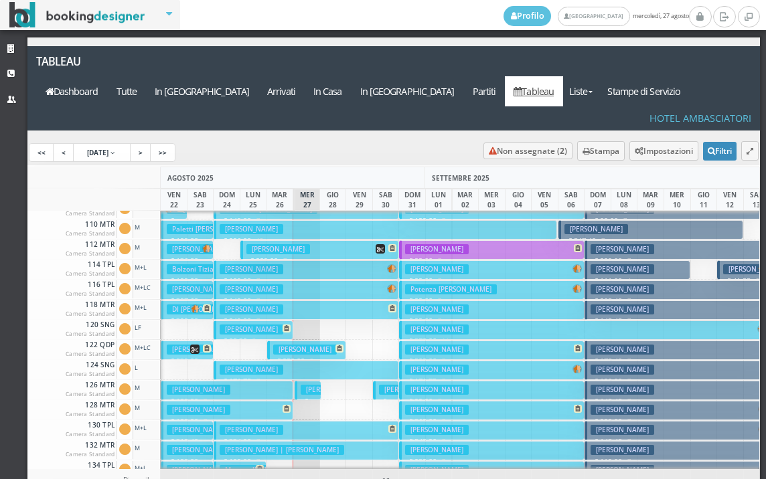
scroll to position [67, 0]
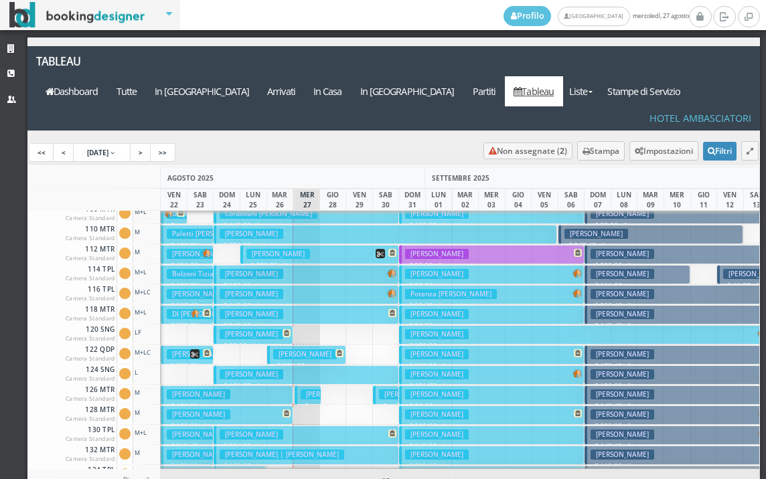
click at [247, 421] on p "€ 109.00 7 notti" at bounding box center [228, 426] width 122 height 11
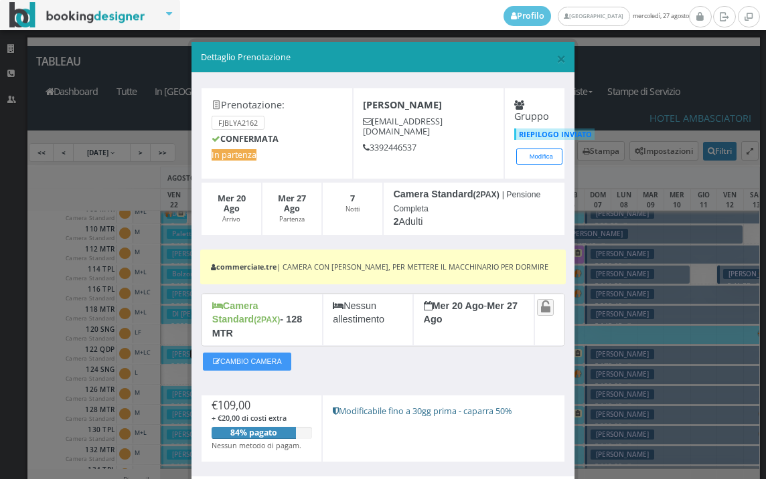
scroll to position [74, 0]
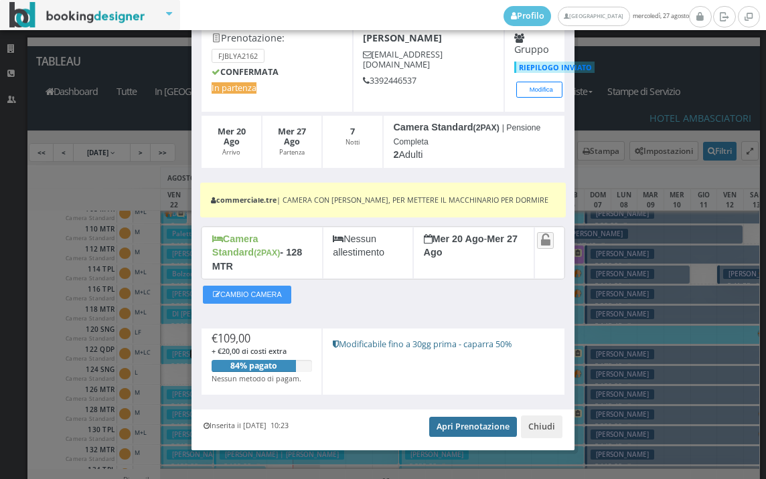
click at [469, 417] on link "Apri Prenotazione" at bounding box center [473, 427] width 88 height 20
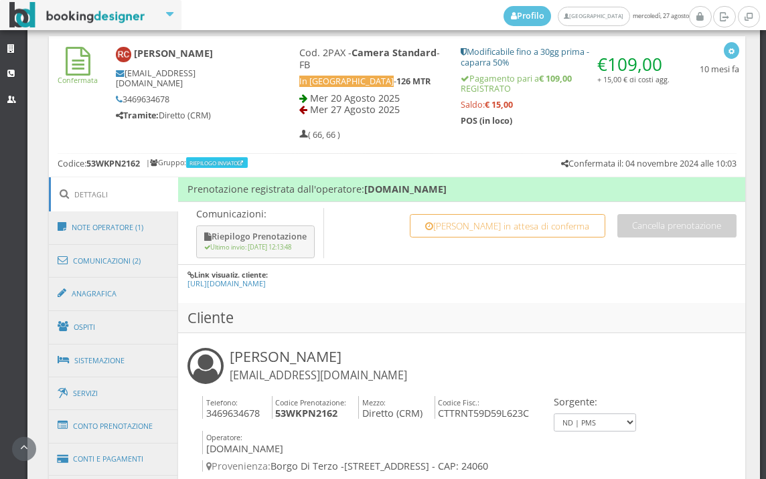
scroll to position [818, 0]
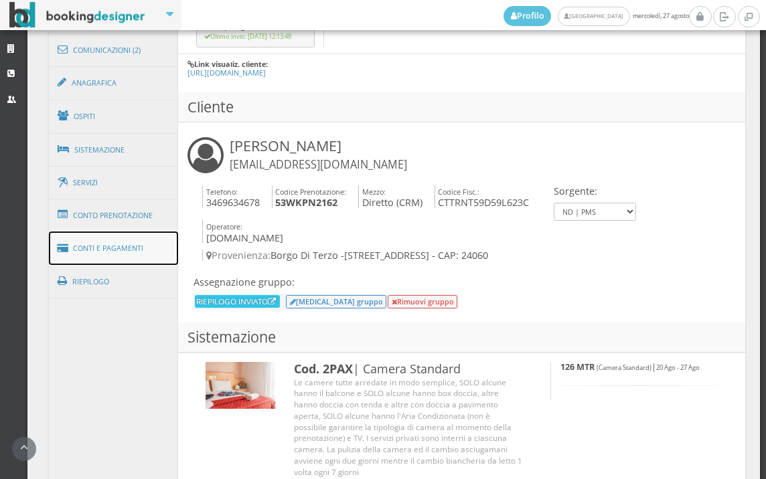
click at [137, 243] on link "Conti e Pagamenti" at bounding box center [114, 249] width 130 height 34
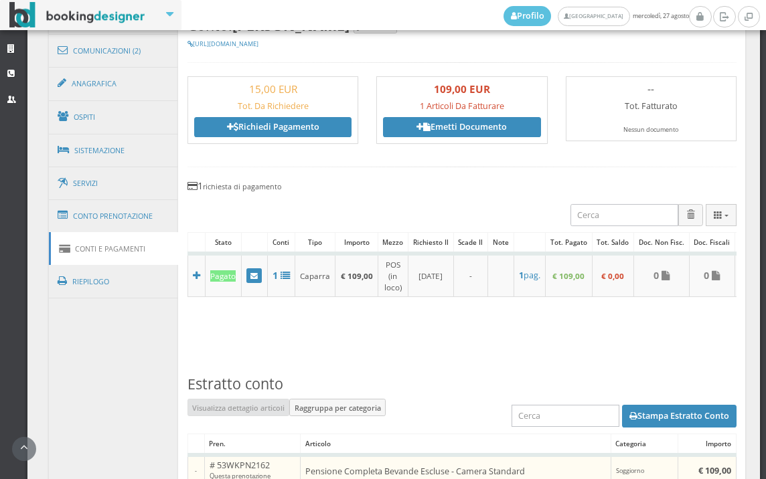
scroll to position [1189, 0]
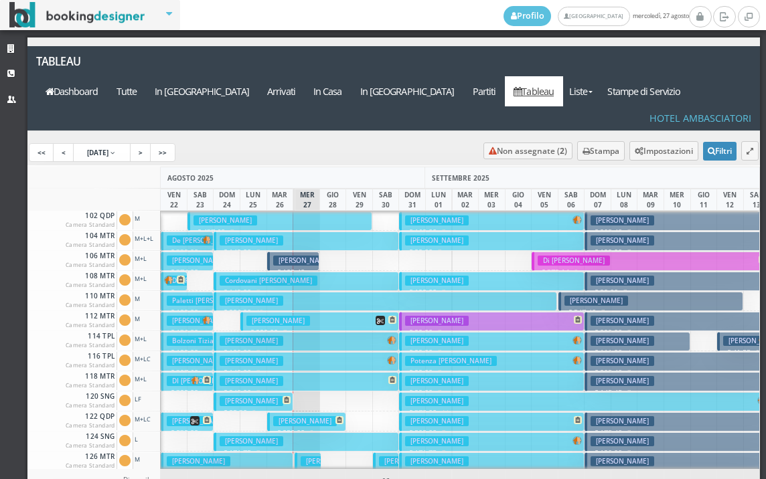
scroll to position [67, 0]
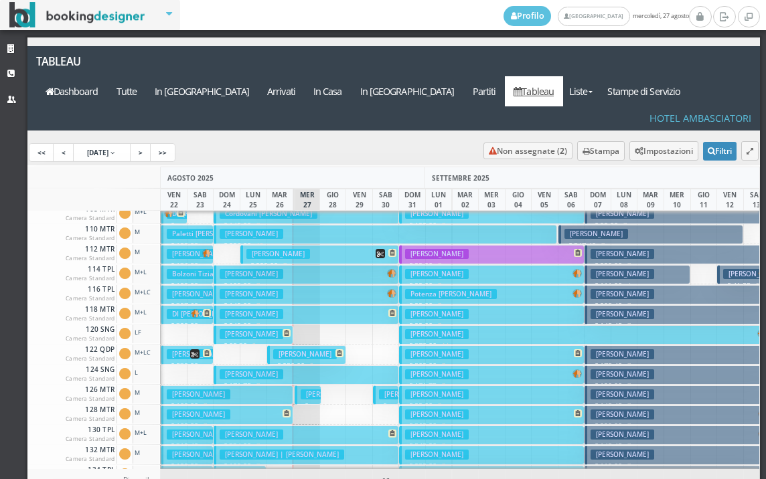
click at [280, 385] on button "[PERSON_NAME] € 109.00 7 notti 2 Adulti" at bounding box center [227, 394] width 132 height 19
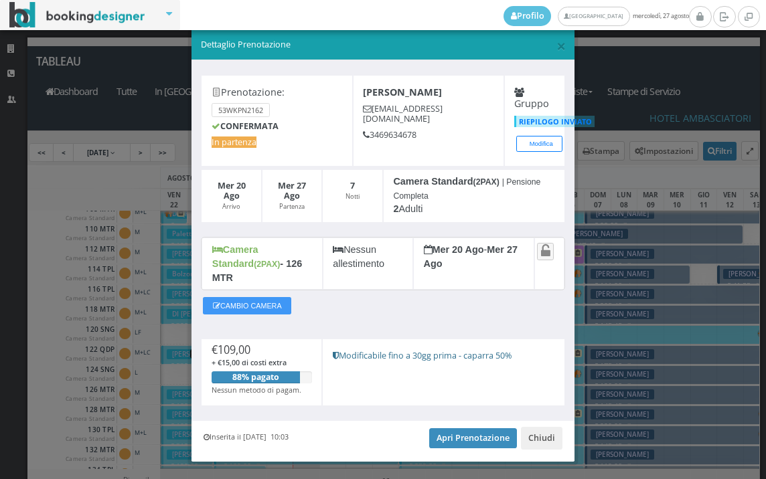
scroll to position [25, 0]
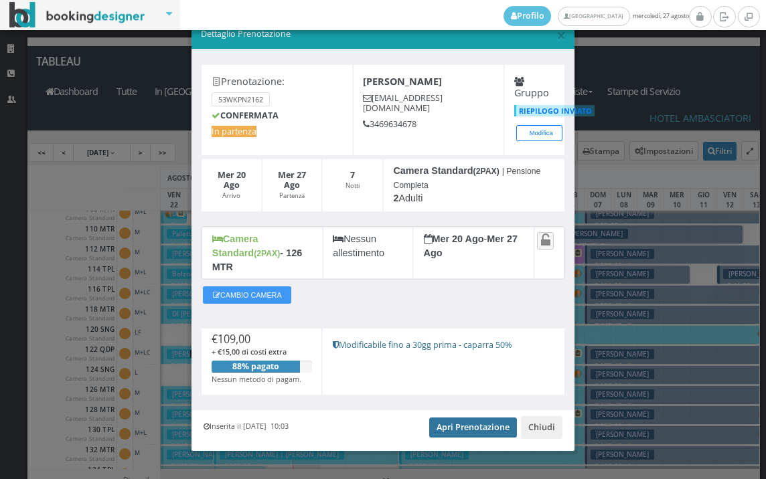
click at [456, 418] on link "Apri Prenotazione" at bounding box center [473, 428] width 88 height 20
click at [460, 418] on link "Apri Prenotazione" at bounding box center [473, 428] width 88 height 20
click at [556, 33] on span "×" at bounding box center [560, 34] width 9 height 23
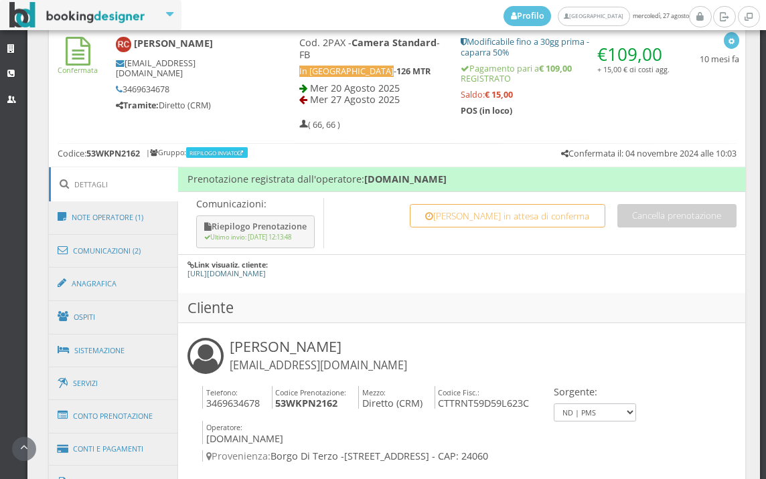
scroll to position [892, 0]
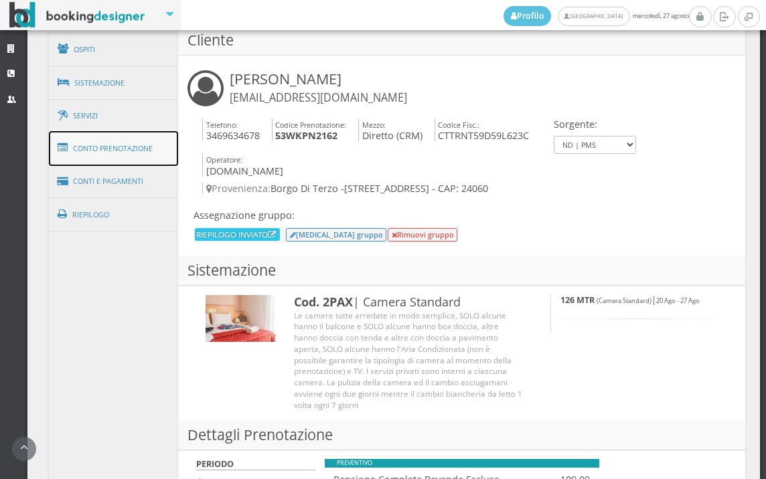
click at [114, 162] on link "Conto Prenotazione" at bounding box center [114, 148] width 130 height 35
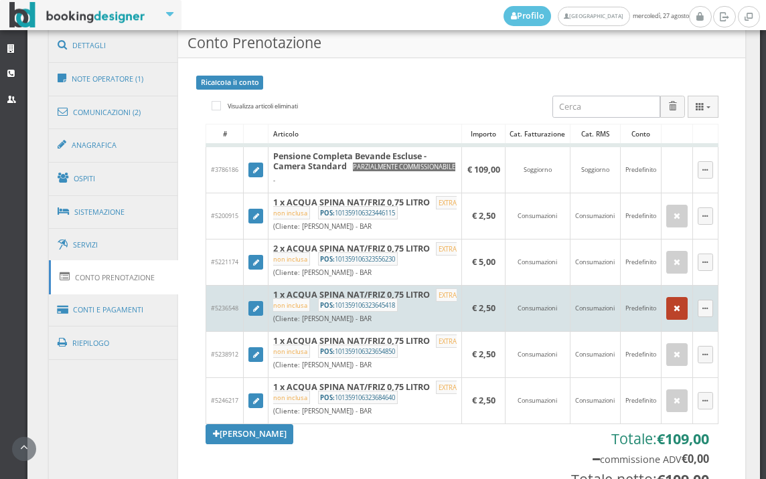
scroll to position [744, 0]
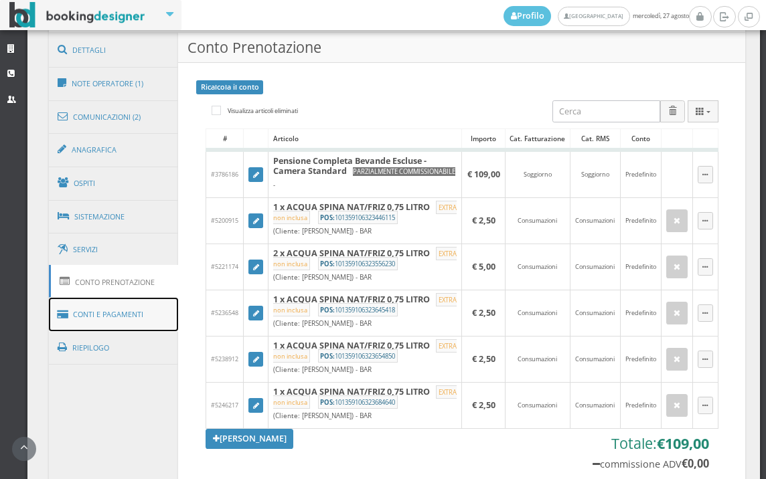
click at [105, 318] on link "Conti e Pagamenti" at bounding box center [114, 315] width 130 height 34
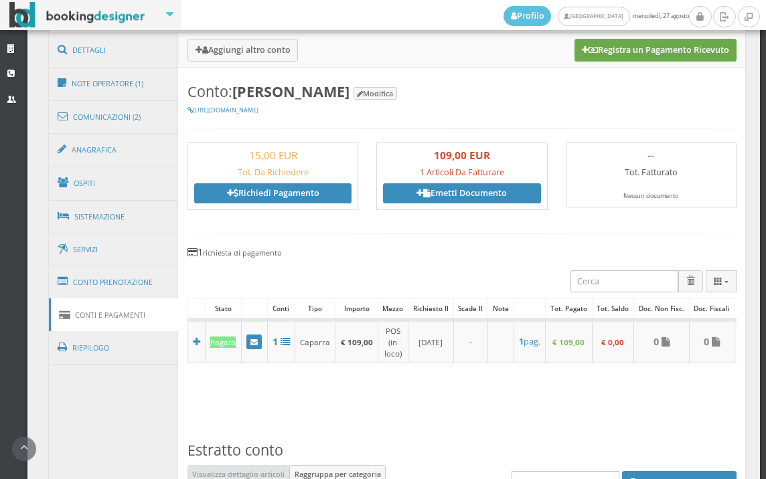
click at [659, 50] on button "Registra un Pagamento Ricevuto" at bounding box center [655, 50] width 162 height 23
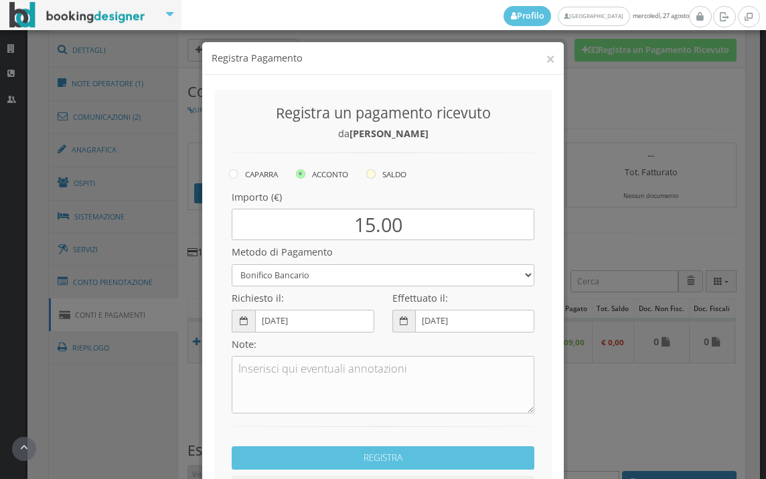
click at [367, 173] on icon at bounding box center [370, 173] width 9 height 9
radio input "true"
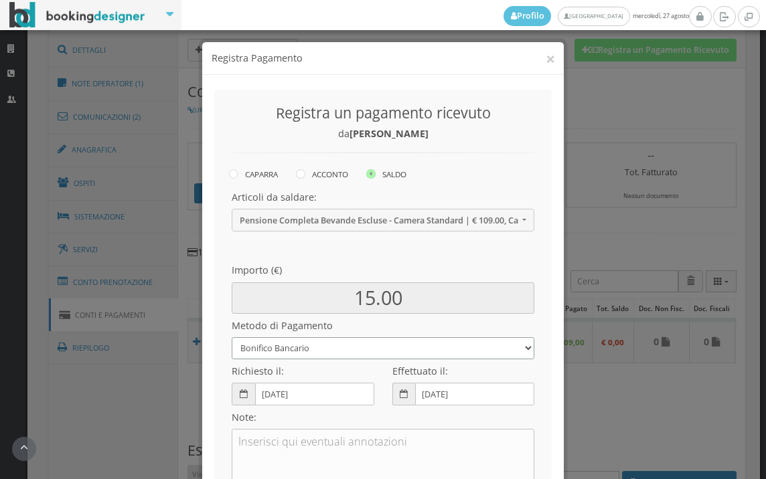
click at [321, 350] on select "Bonifico Bancario BONIFICO SUM UP Contanti Assegno Bancario Assegno Circolare V…" at bounding box center [383, 348] width 302 height 22
select select
click at [232, 337] on select "Bonifico Bancario BONIFICO SUM UP Contanti Assegno Bancario Assegno Circolare V…" at bounding box center [383, 348] width 302 height 22
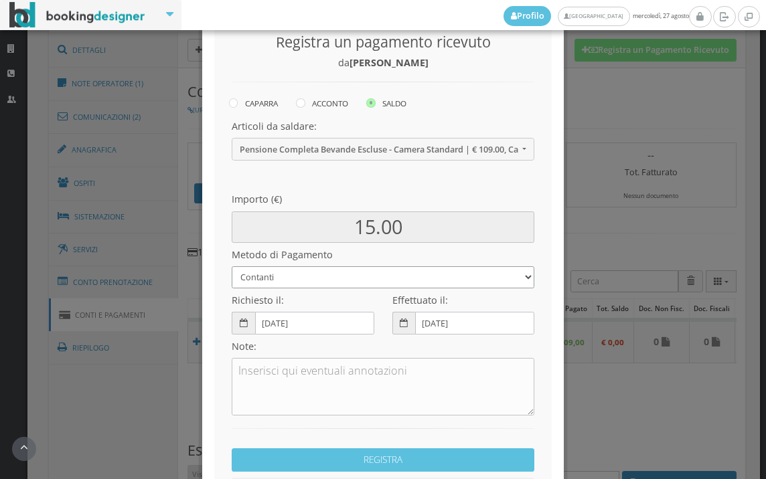
scroll to position [183, 0]
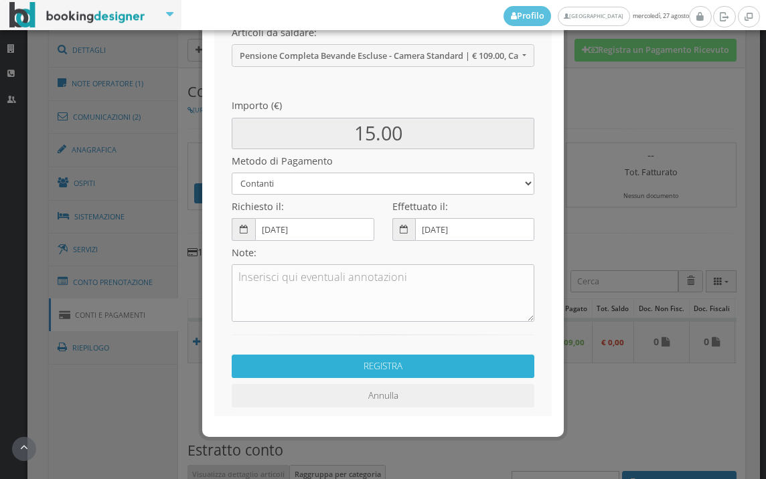
click at [414, 369] on button "REGISTRA" at bounding box center [383, 366] width 302 height 23
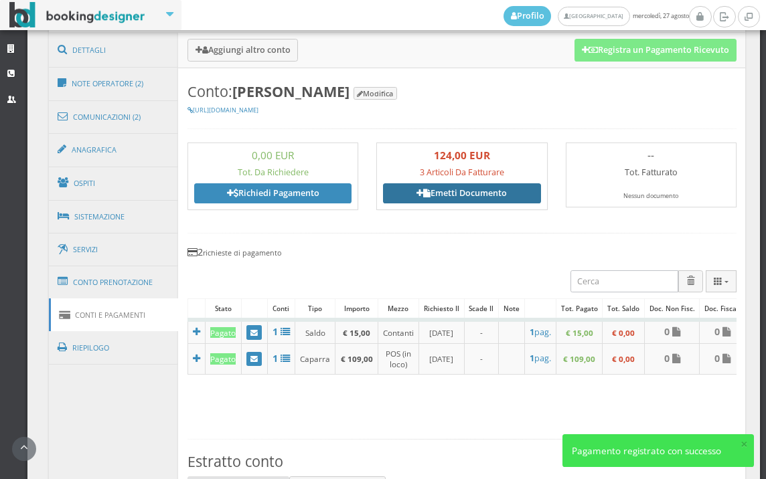
click at [466, 195] on link "Emetti Documento" at bounding box center [461, 193] width 157 height 20
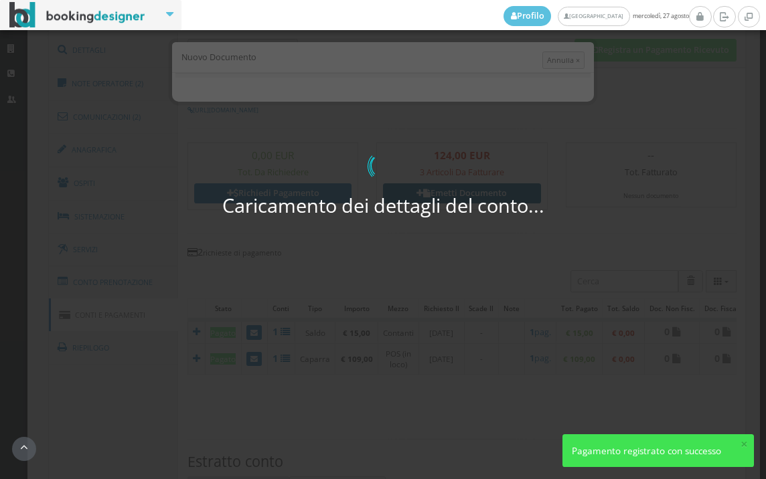
select select "PF"
select select "BORGO DI TERZO"
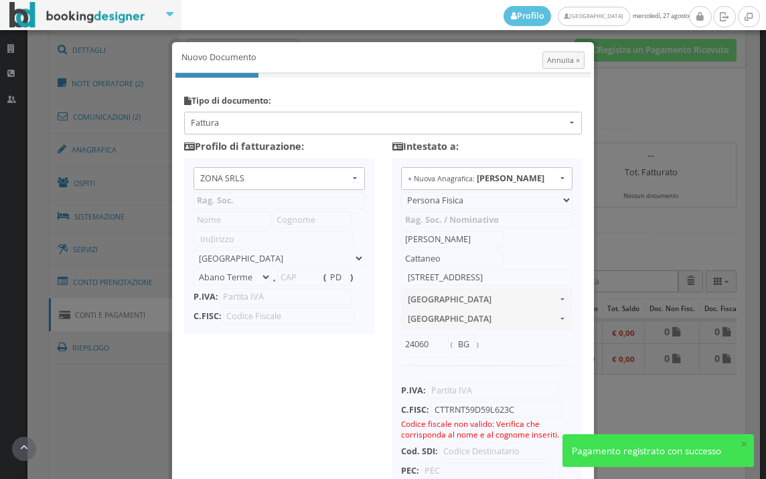
type input "ZONA SRLS"
type input "Vico V Durante, 8"
select select "Frattamaggiore"
type input "80027"
type input "NA"
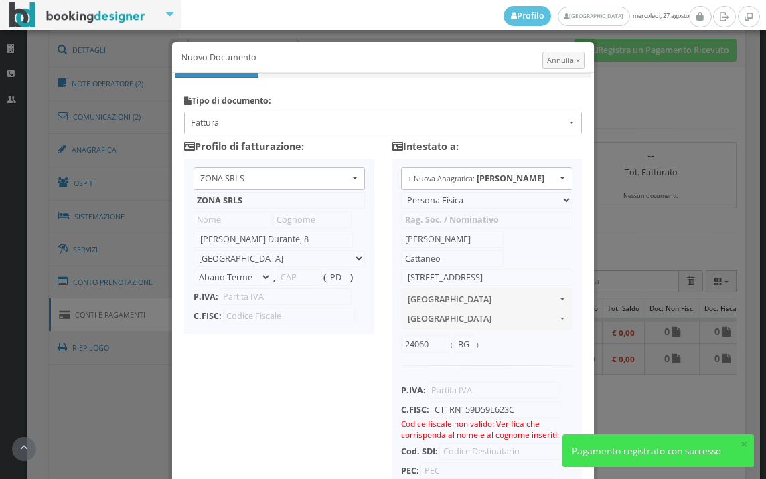
type input "10356321215"
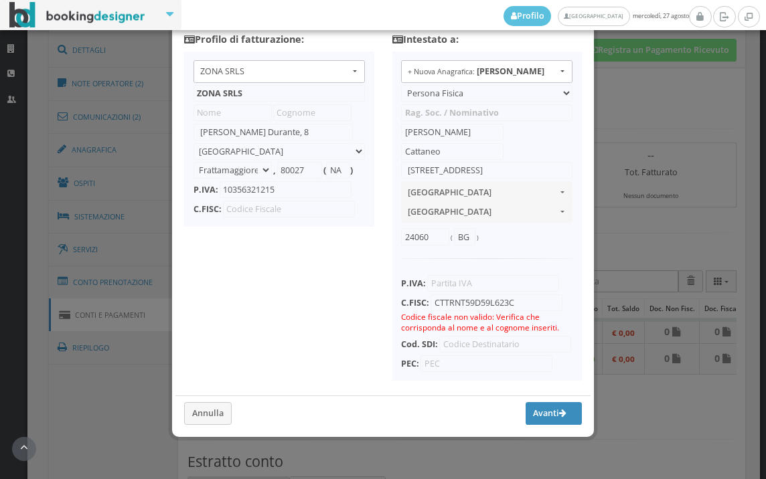
scroll to position [131, 0]
click at [525, 413] on button "Avanti" at bounding box center [553, 413] width 56 height 23
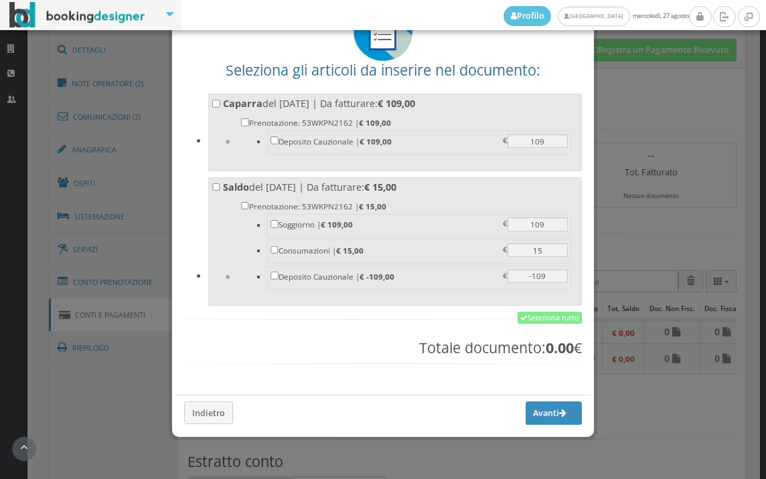
scroll to position [104, 0]
click at [541, 319] on link "Seleziona tutto" at bounding box center [549, 318] width 64 height 12
checkbox input "true"
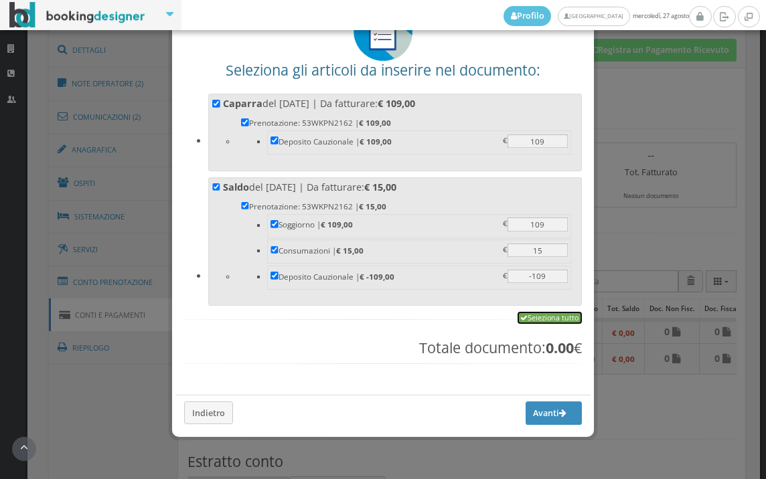
checkbox input "true"
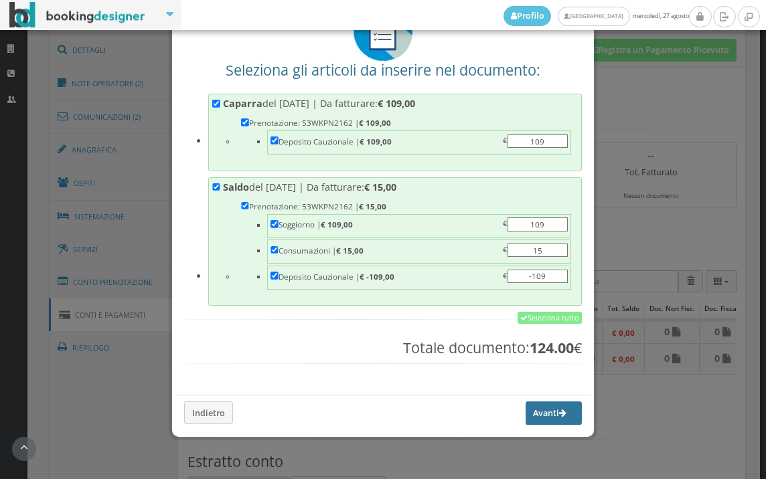
click at [533, 416] on button "Avanti" at bounding box center [553, 413] width 56 height 23
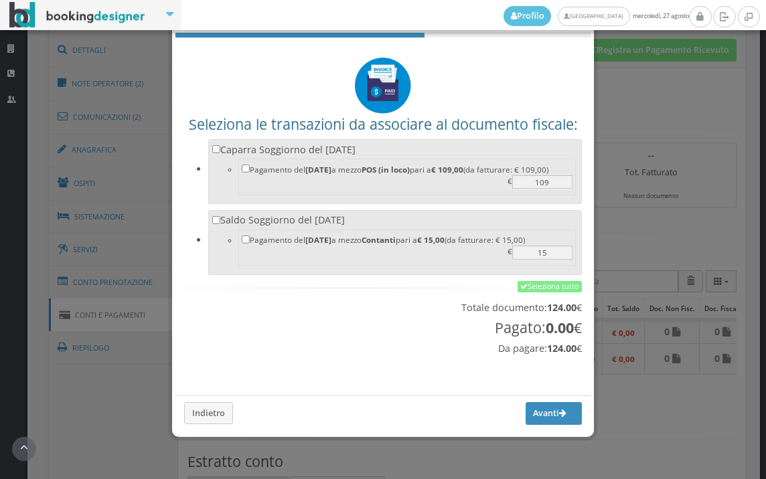
scroll to position [44, 0]
click at [530, 288] on link "Seleziona tutto" at bounding box center [549, 287] width 64 height 12
checkbox input "true"
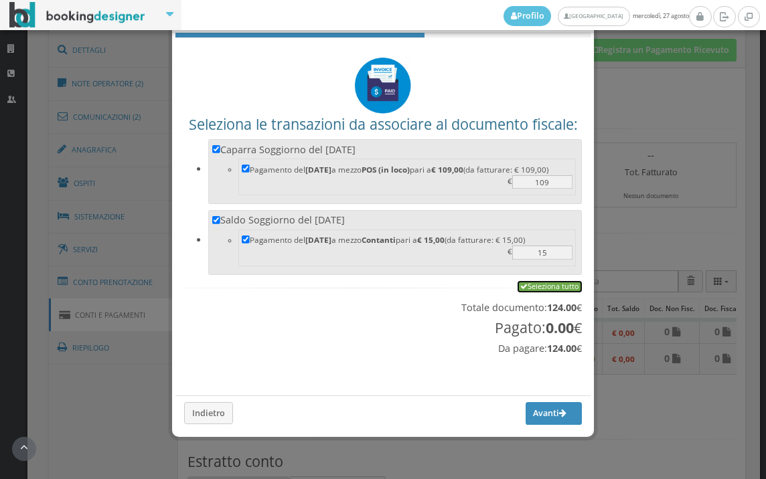
checkbox input "true"
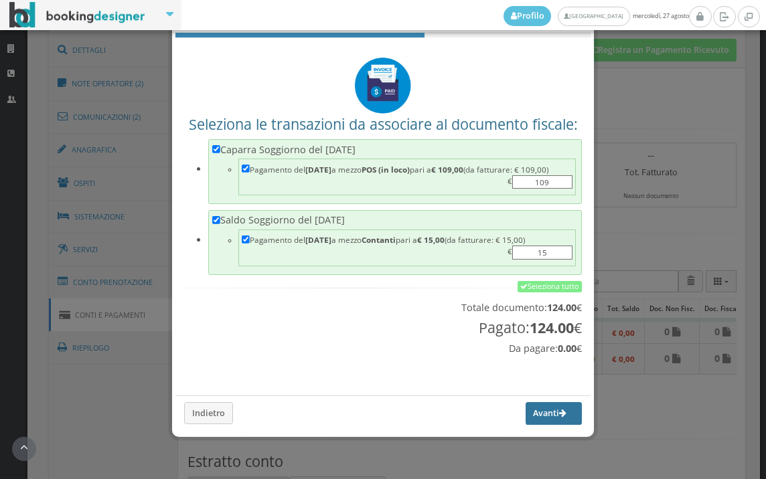
click at [545, 412] on button "Avanti" at bounding box center [553, 413] width 56 height 23
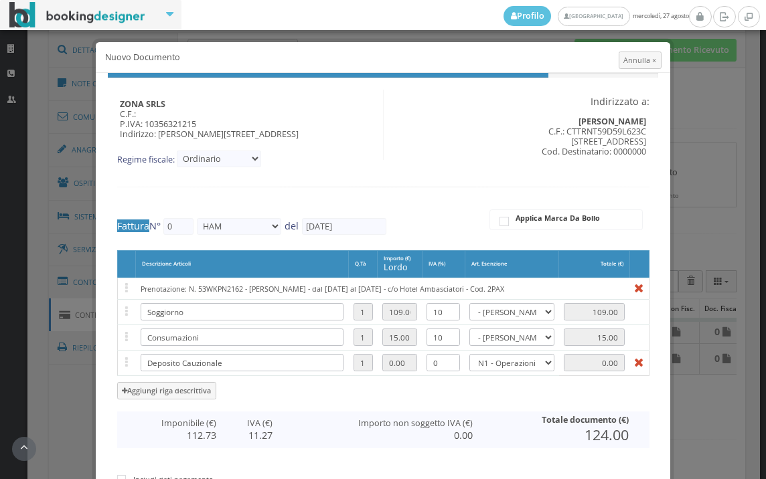
type input "533"
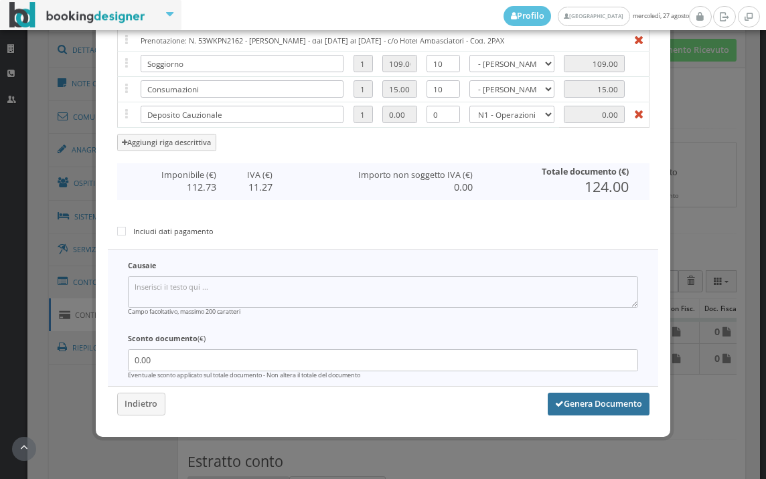
click at [582, 400] on button "Genera Documento" at bounding box center [598, 404] width 102 height 23
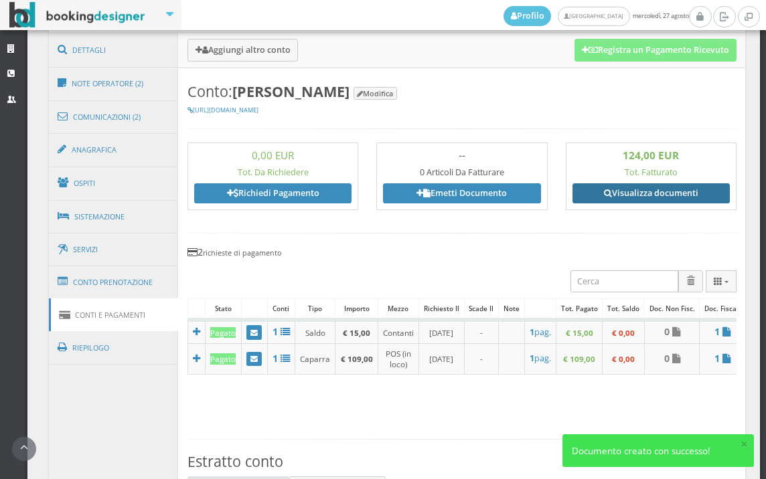
click at [638, 199] on link "Visualizza documenti" at bounding box center [650, 193] width 157 height 20
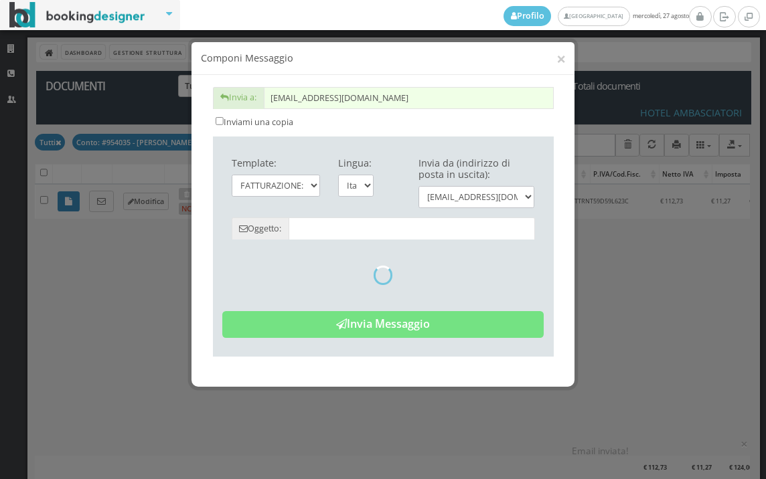
type input "Copia di cortesia: Fattura da ZONA SRLS - n. 533HAM del [DATE]"
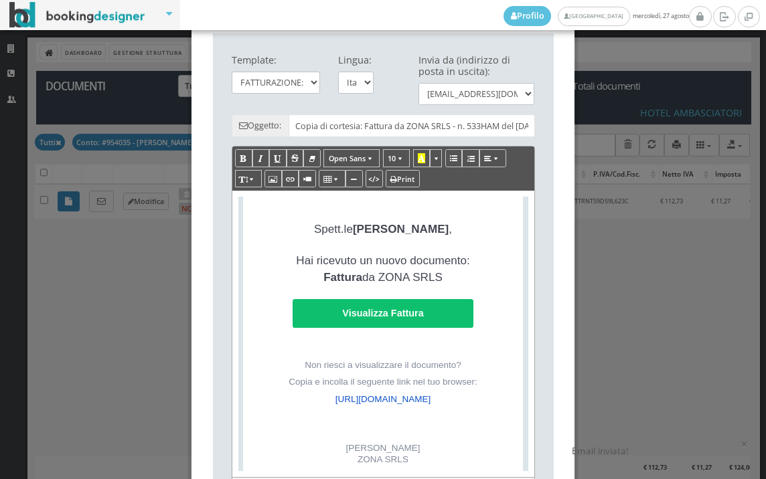
scroll to position [311, 0]
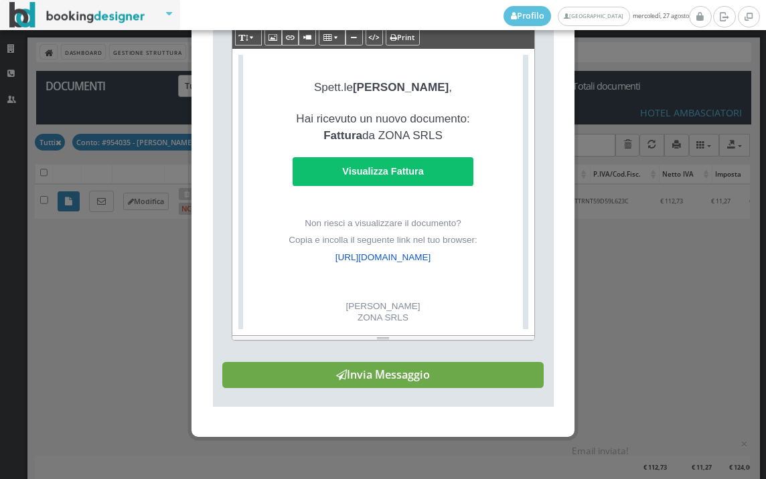
click at [414, 372] on button "Invia Messaggio" at bounding box center [382, 375] width 321 height 27
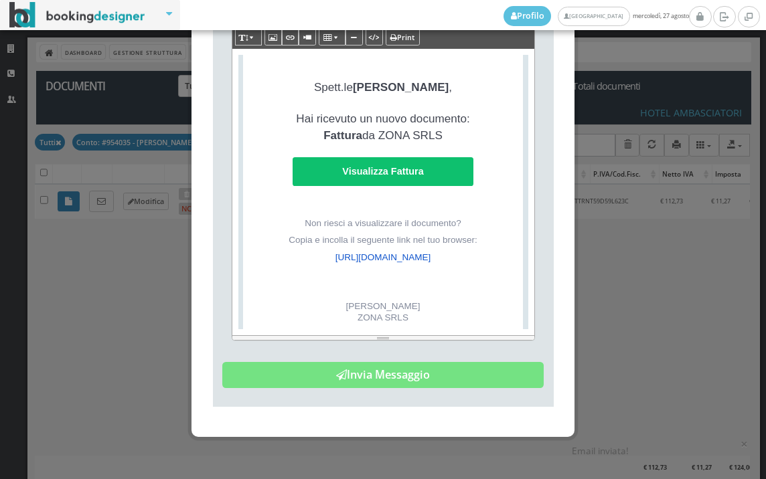
scroll to position [0, 0]
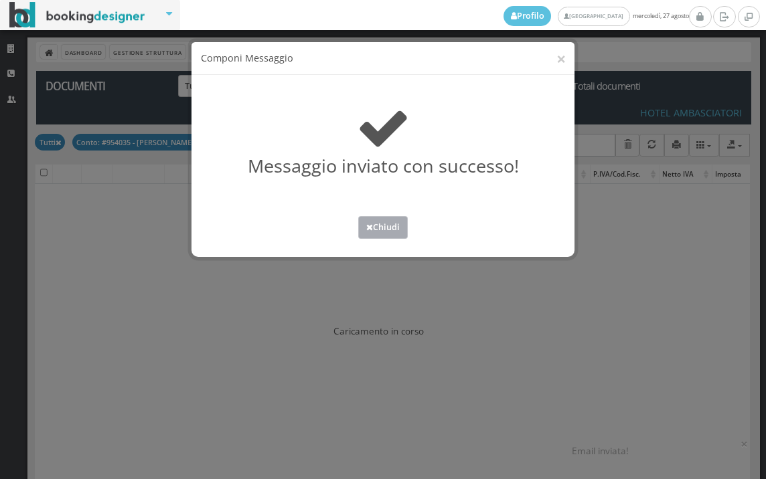
click at [398, 232] on button "Chiudi" at bounding box center [383, 227] width 50 height 22
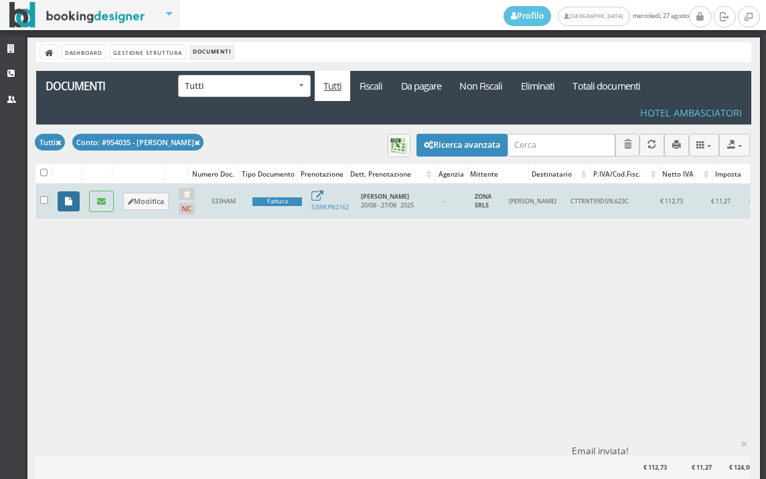
click at [63, 198] on link at bounding box center [69, 201] width 22 height 20
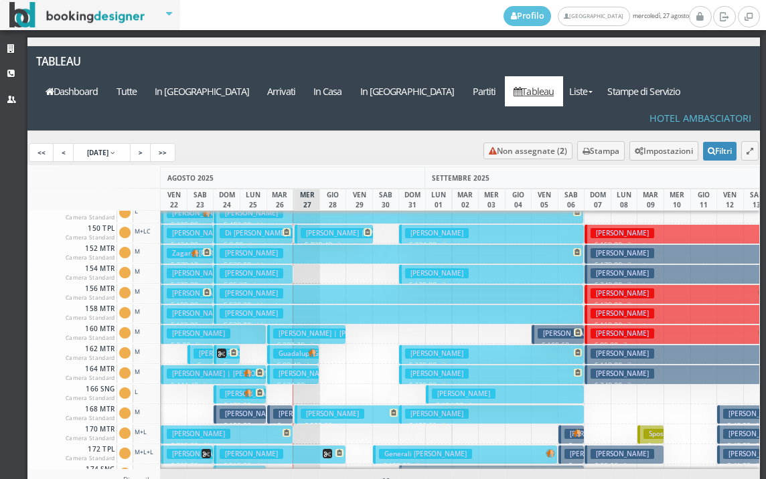
scroll to position [535, 0]
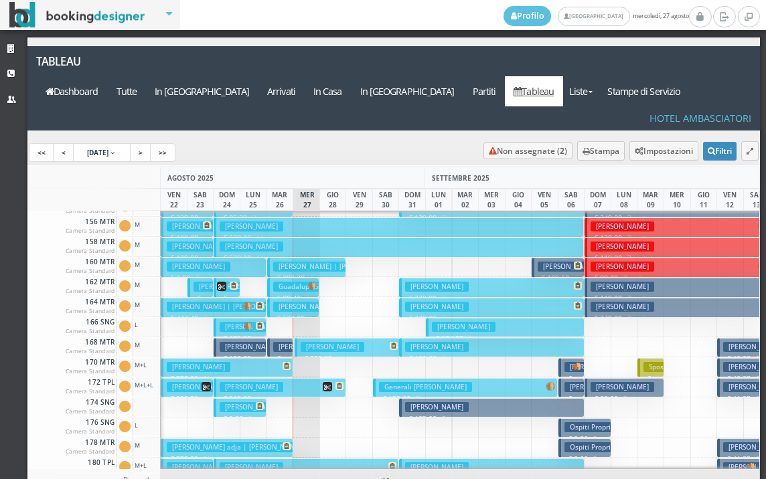
click at [265, 358] on button "Bonometti Nicola € 725.00 21 notti 1 Adulto + 1 Bambino (5 anni)" at bounding box center [227, 367] width 132 height 19
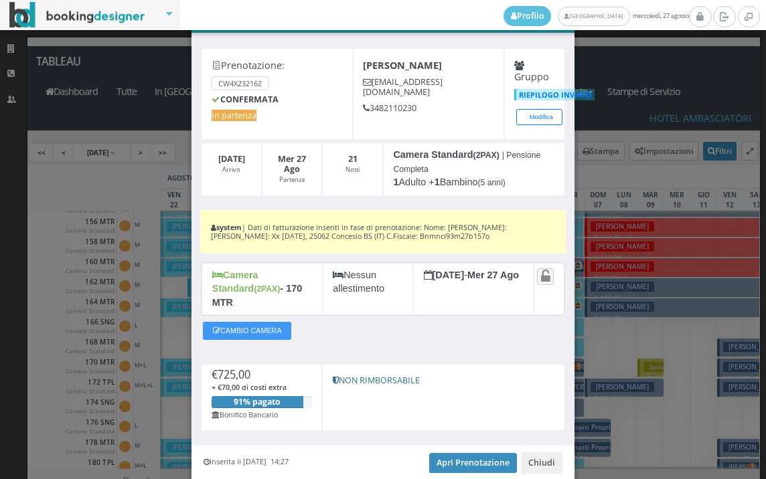
scroll to position [84, 0]
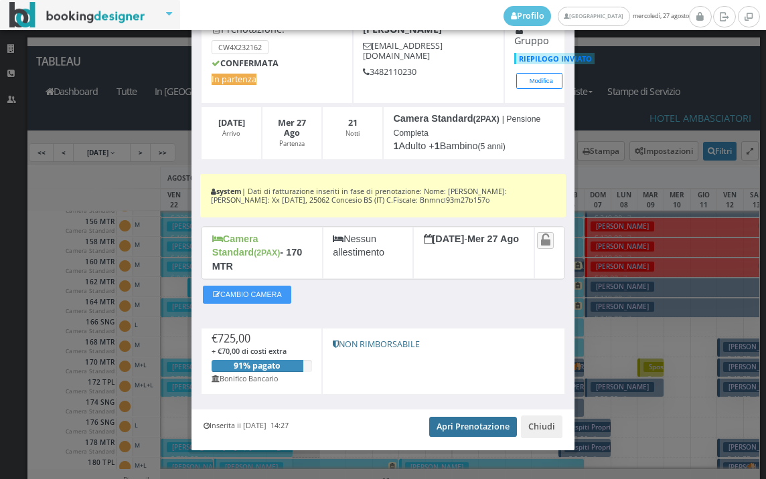
click at [458, 417] on link "Apri Prenotazione" at bounding box center [473, 427] width 88 height 20
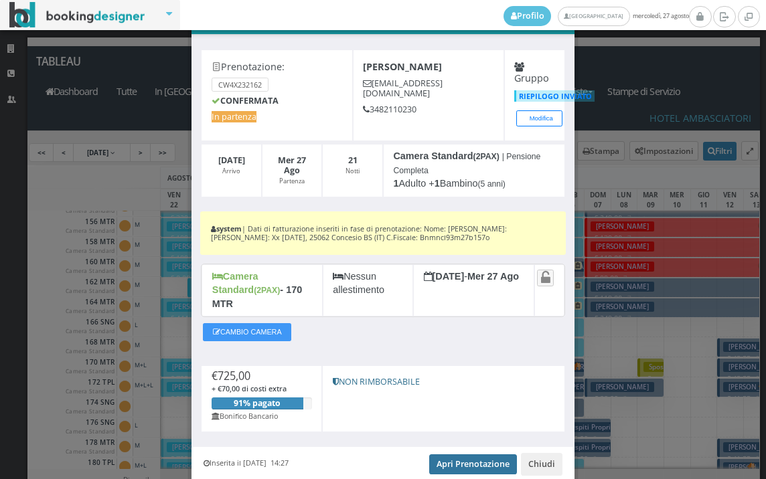
scroll to position [0, 0]
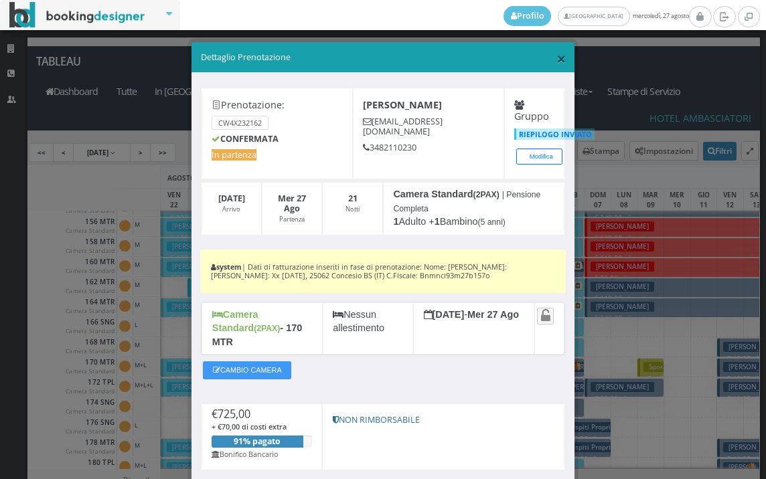
click at [556, 60] on span "×" at bounding box center [560, 58] width 9 height 23
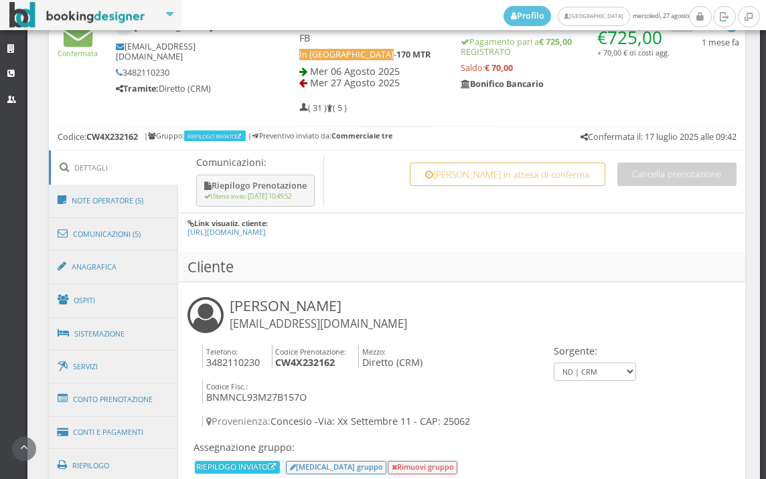
scroll to position [744, 0]
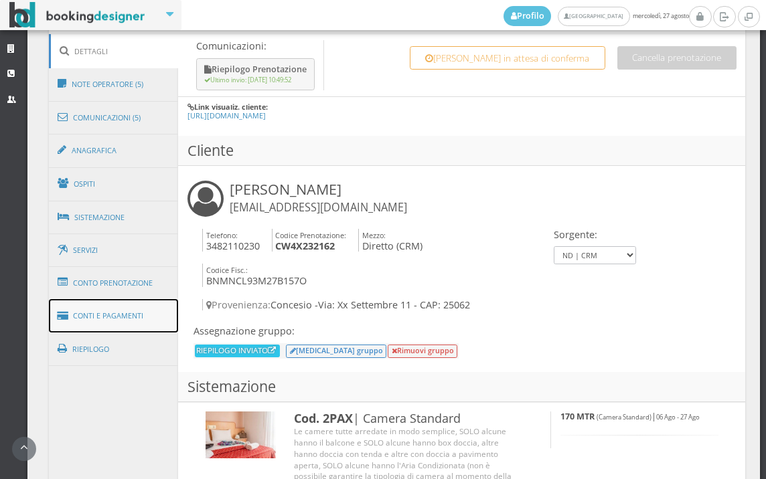
click at [139, 328] on link "Conti e Pagamenti" at bounding box center [114, 316] width 130 height 34
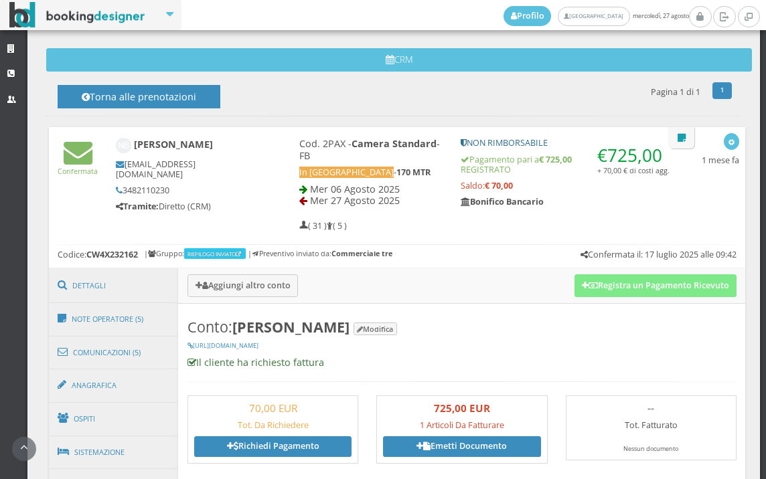
scroll to position [446, 0]
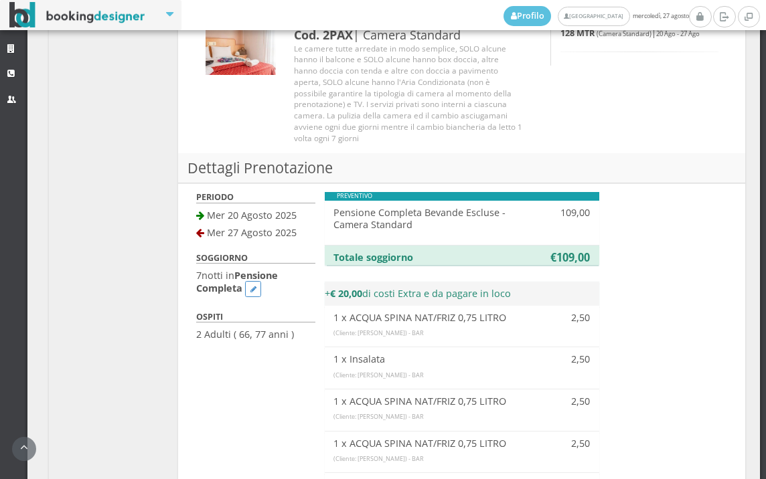
scroll to position [1341, 0]
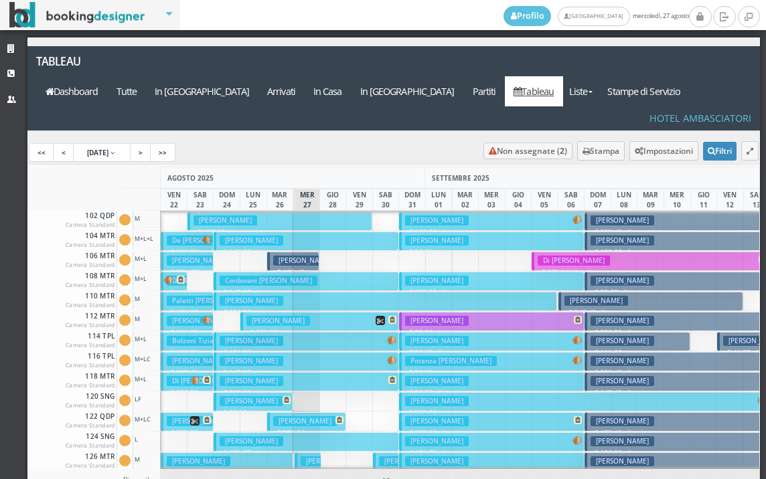
scroll to position [134, 0]
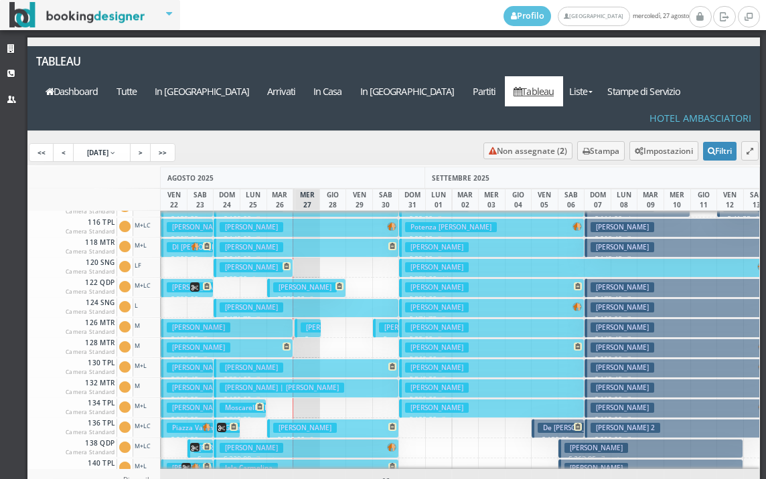
click at [258, 339] on button "[PERSON_NAME] € 109.00 7 notti 2 Adulti" at bounding box center [227, 348] width 132 height 19
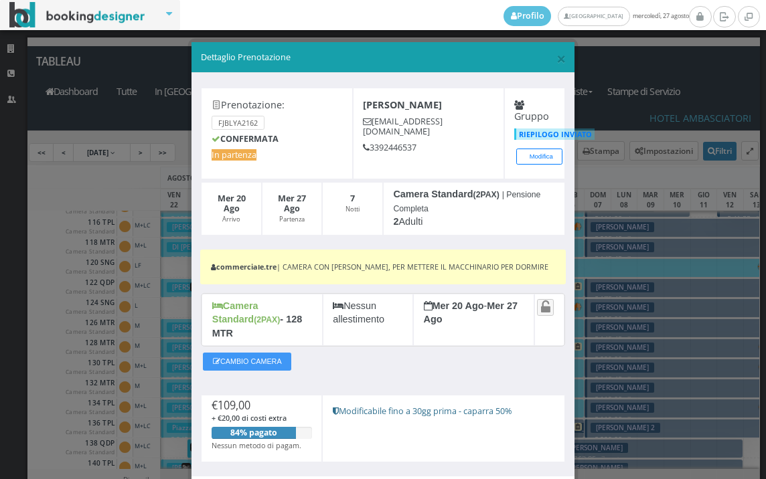
scroll to position [74, 0]
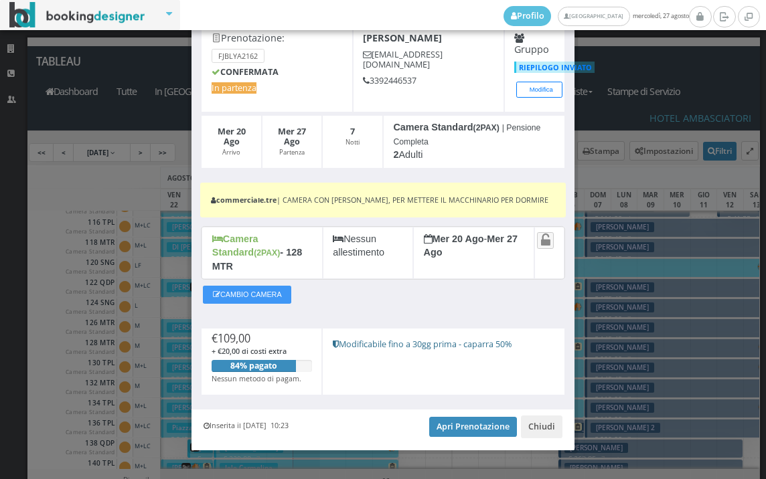
click at [446, 410] on div "Inserita il [DATE] 10:23 Apri Prenotazione Chiudi" at bounding box center [382, 430] width 383 height 41
click at [446, 417] on link "Apri Prenotazione" at bounding box center [473, 427] width 88 height 20
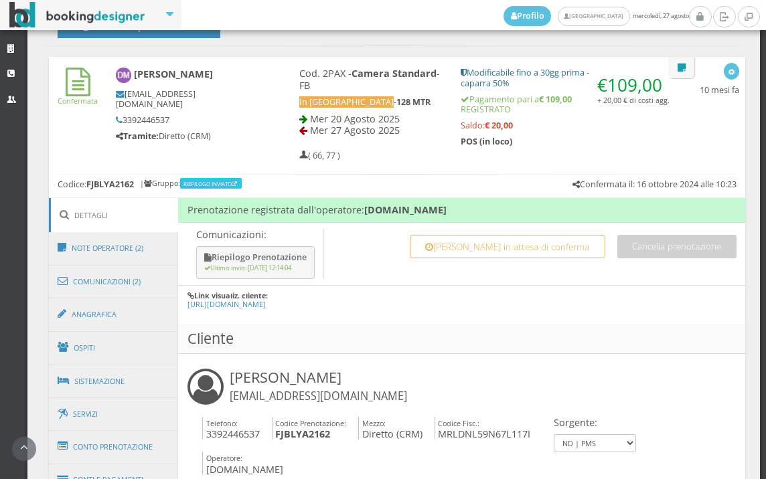
scroll to position [669, 0]
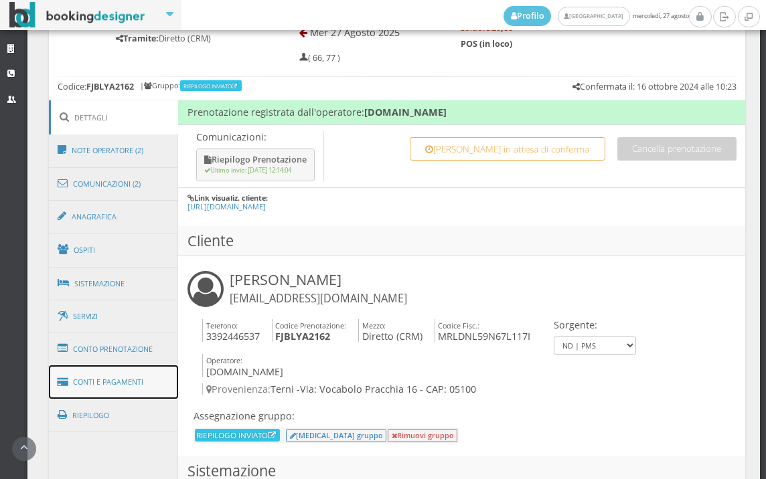
click at [149, 379] on link "Conti e Pagamenti" at bounding box center [114, 382] width 130 height 34
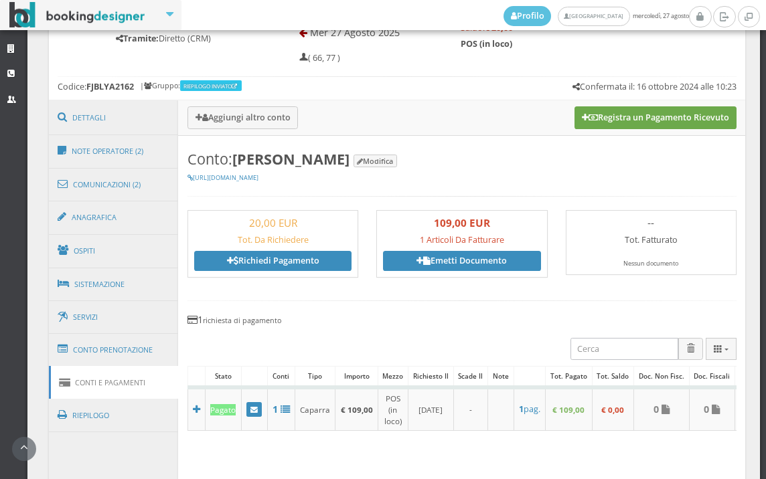
click at [662, 122] on button "Registra un Pagamento Ricevuto" at bounding box center [655, 117] width 162 height 23
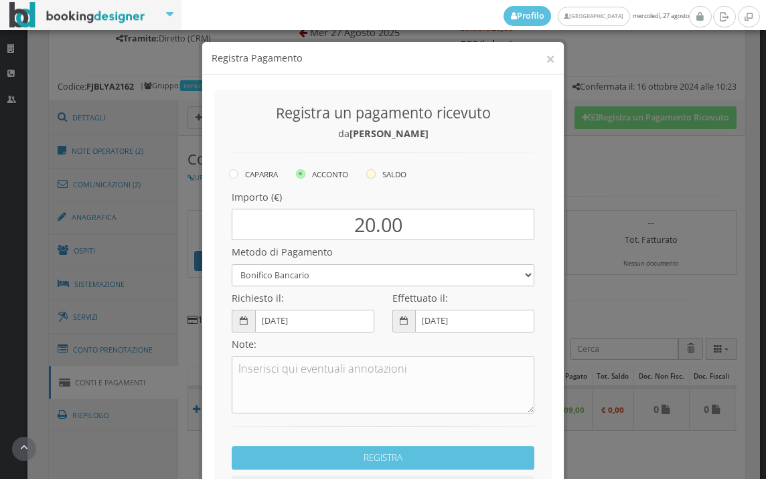
click at [366, 171] on icon at bounding box center [370, 173] width 9 height 9
radio input "true"
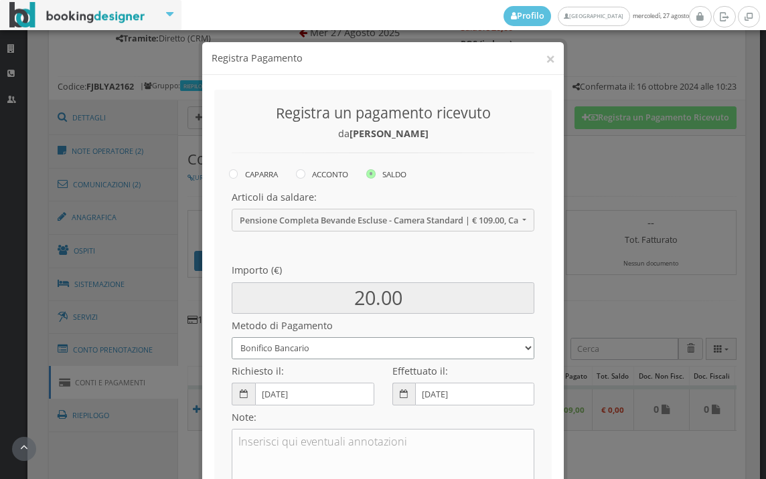
click at [307, 343] on select "Bonifico Bancario BONIFICO SUM UP Contanti Assegno Bancario Assegno Circolare V…" at bounding box center [383, 348] width 302 height 22
select select
click at [232, 337] on select "Bonifico Bancario BONIFICO SUM UP Contanti Assegno Bancario Assegno Circolare V…" at bounding box center [383, 348] width 302 height 22
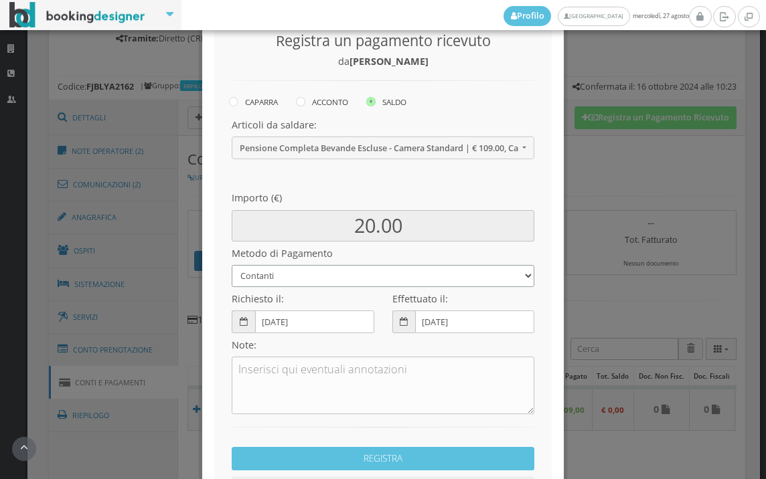
scroll to position [183, 0]
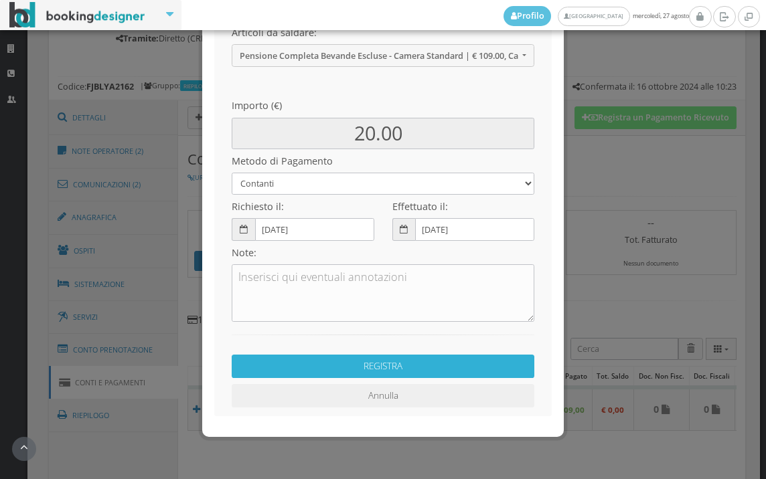
click at [395, 369] on button "REGISTRA" at bounding box center [383, 366] width 302 height 23
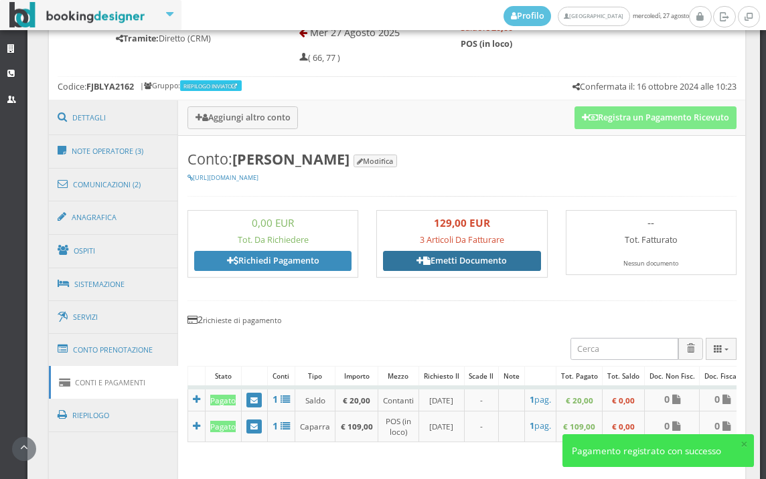
click at [451, 252] on link "Emetti Documento" at bounding box center [461, 261] width 157 height 20
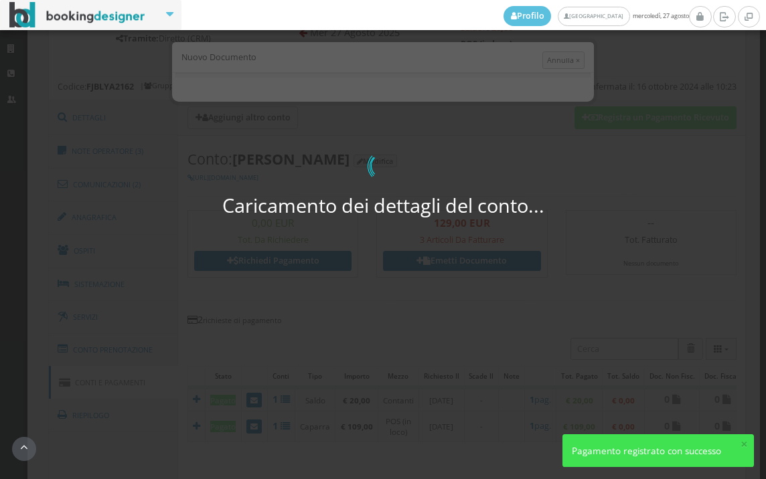
select select "PF"
select select "TERNI"
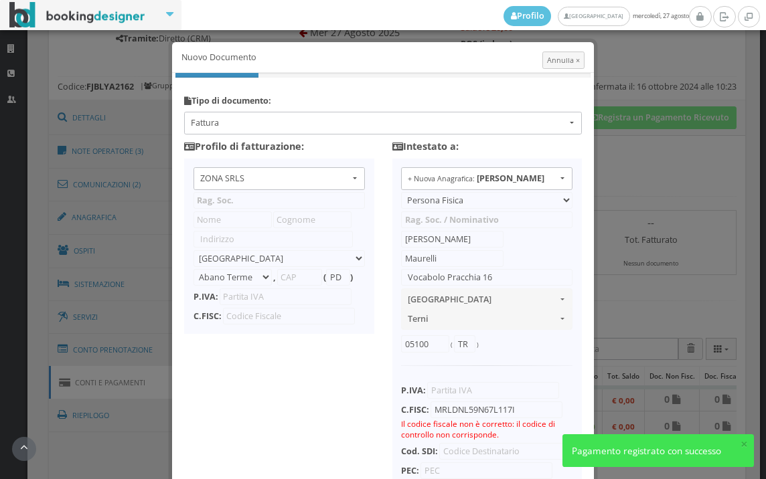
type input "ZONA SRLS"
type input "[PERSON_NAME] Durante, 8"
select select "Frattamaggiore"
type input "80027"
type input "NA"
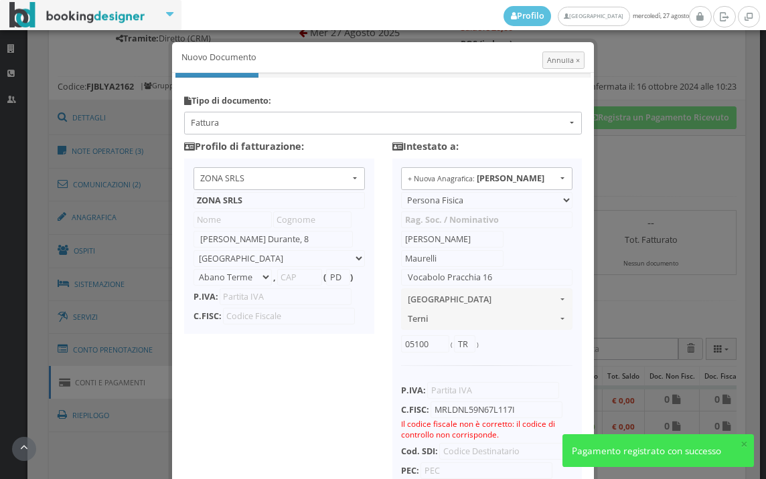
type input "10356321215"
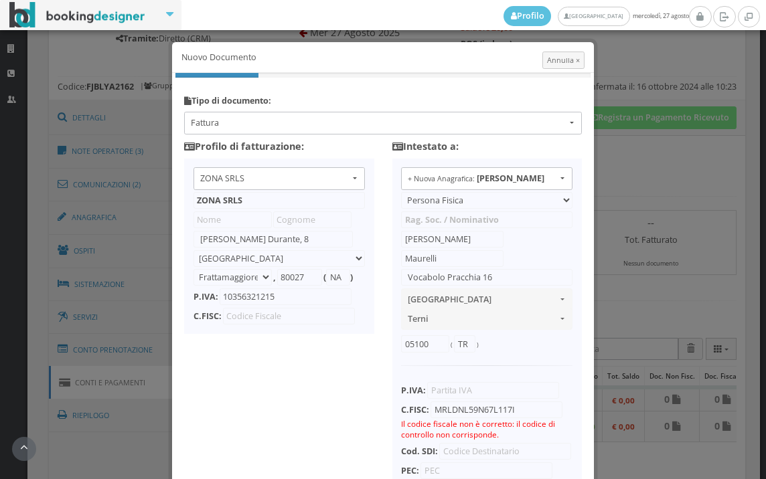
scroll to position [131, 0]
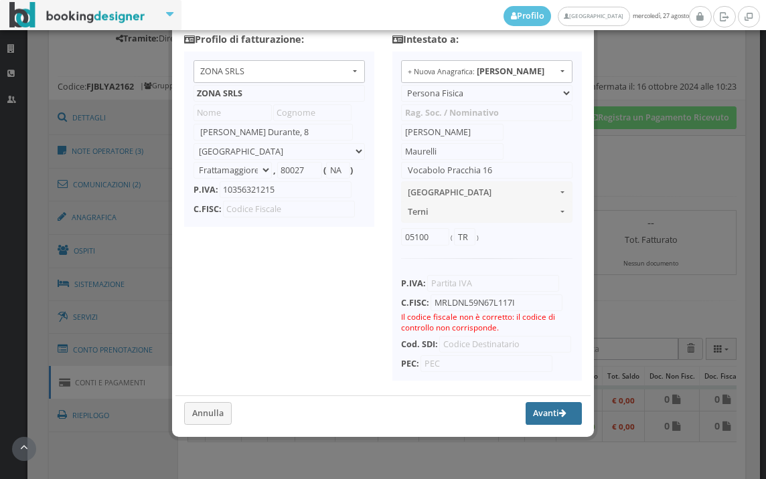
click at [526, 411] on button "Avanti" at bounding box center [553, 413] width 56 height 23
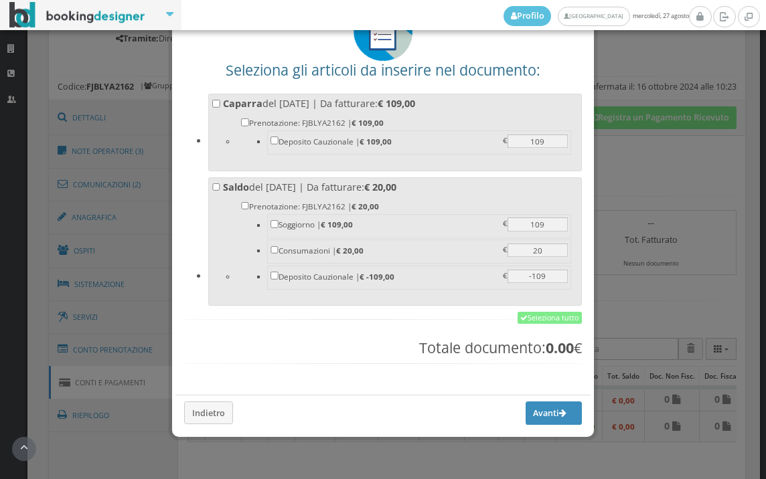
scroll to position [104, 0]
click at [540, 327] on div "Seleziona gli articoli da inserire nel documento: Caparra del [DATE] | Da fattu…" at bounding box center [382, 190] width 415 height 391
click at [540, 318] on link "Seleziona tutto" at bounding box center [549, 318] width 64 height 12
checkbox input "true"
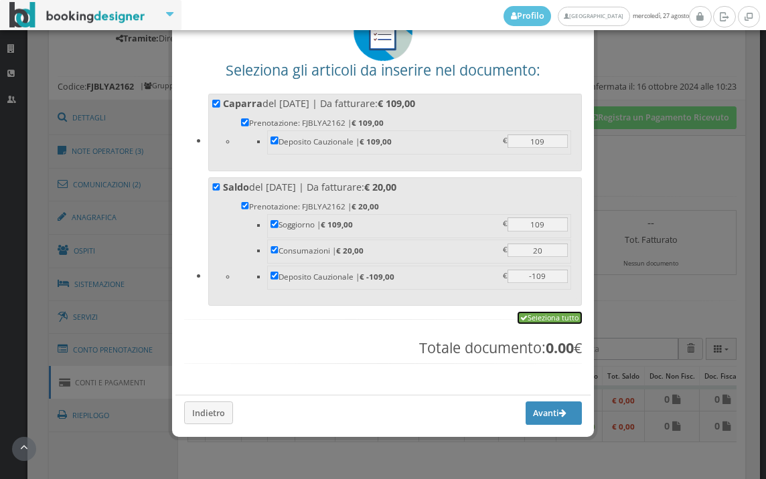
checkbox input "true"
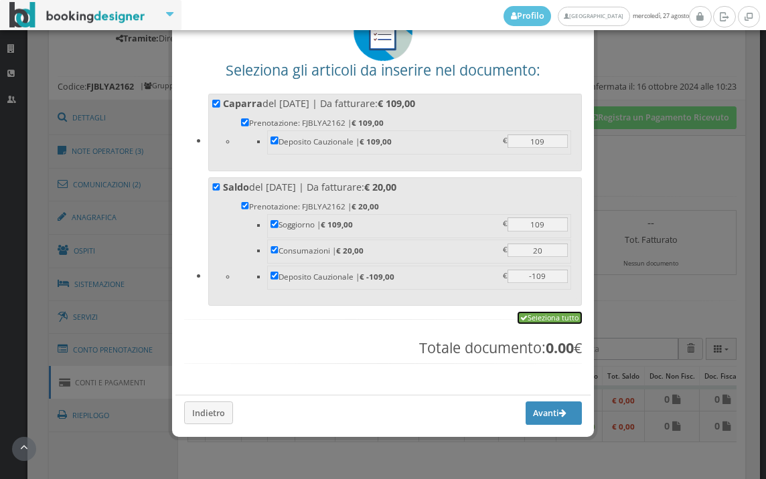
checkbox input "true"
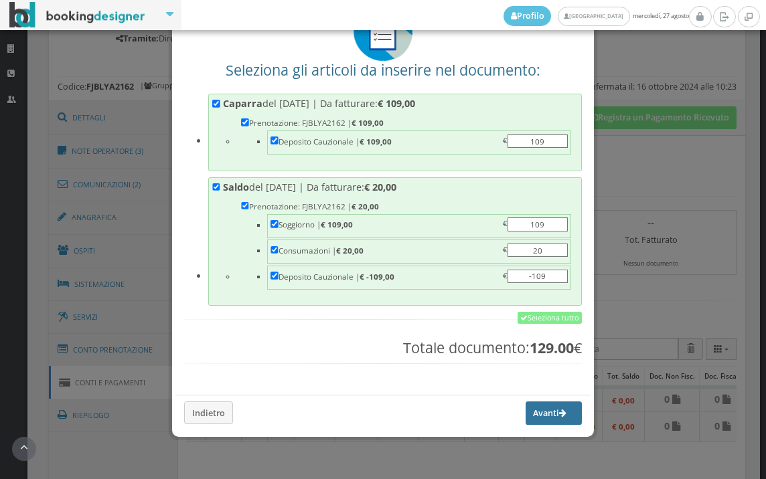
click at [525, 412] on button "Avanti" at bounding box center [553, 413] width 56 height 23
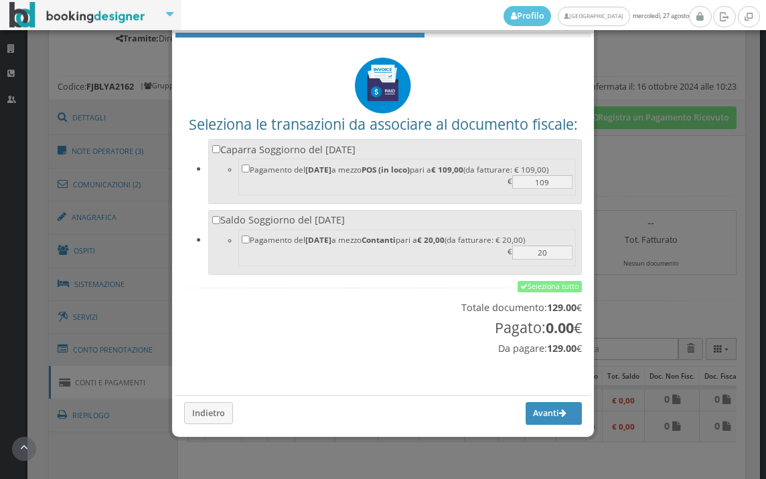
scroll to position [44, 0]
click at [539, 285] on link "Seleziona tutto" at bounding box center [549, 287] width 64 height 12
checkbox input "true"
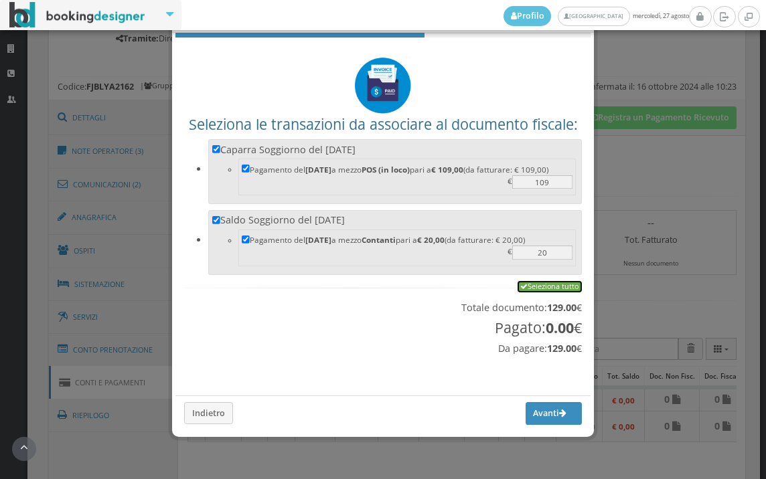
checkbox input "true"
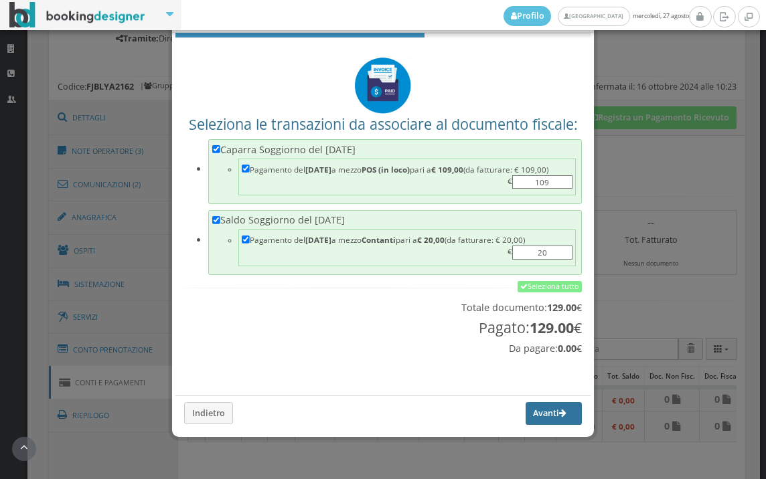
click at [537, 411] on button "Avanti" at bounding box center [553, 413] width 56 height 23
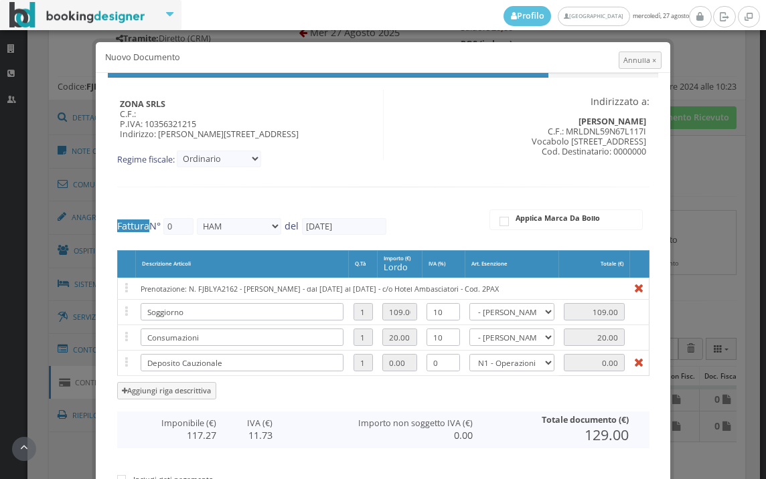
type input "534"
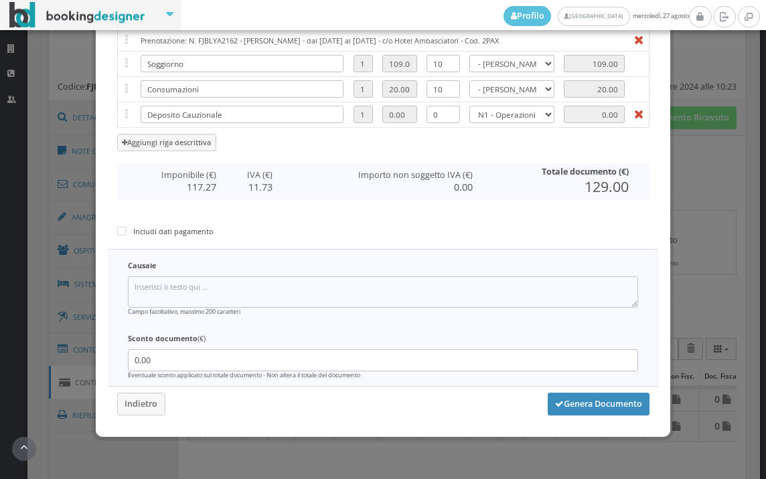
click at [589, 417] on div "ZONA SRLS C.F.: P.IVA: 10356321215 Indirizzo: Vico V Durante, 8 , 80027 Frattam…" at bounding box center [383, 125] width 568 height 600
click at [586, 411] on button "Genera Documento" at bounding box center [598, 404] width 102 height 23
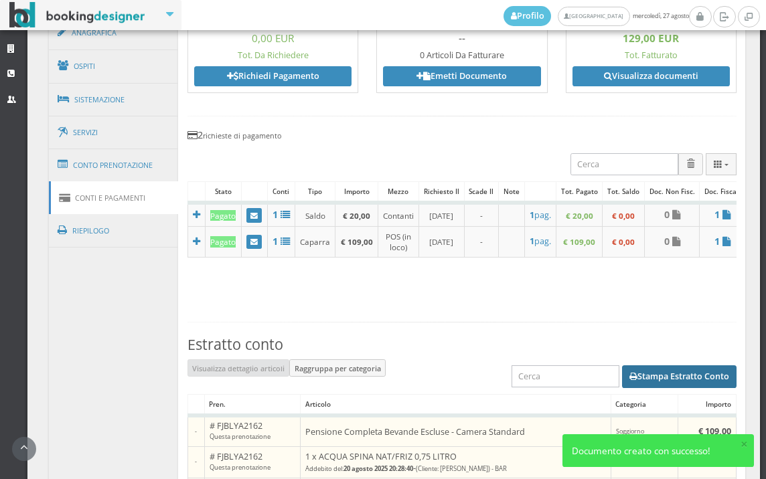
scroll to position [744, 0]
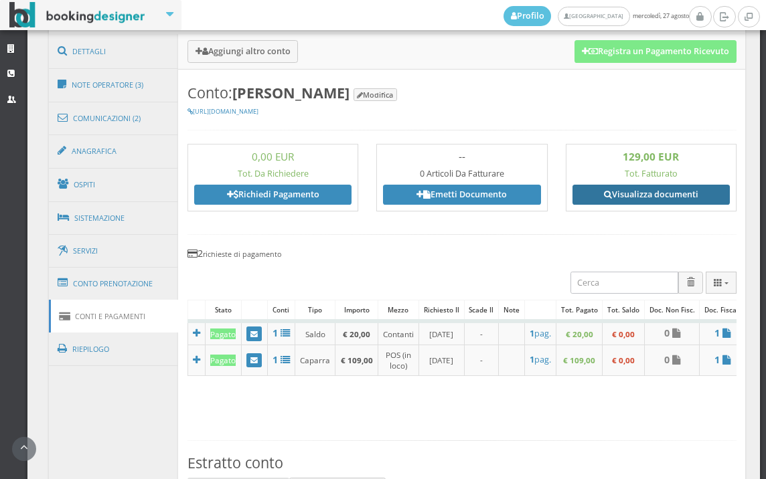
click at [661, 193] on link "Visualizza documenti" at bounding box center [650, 195] width 157 height 20
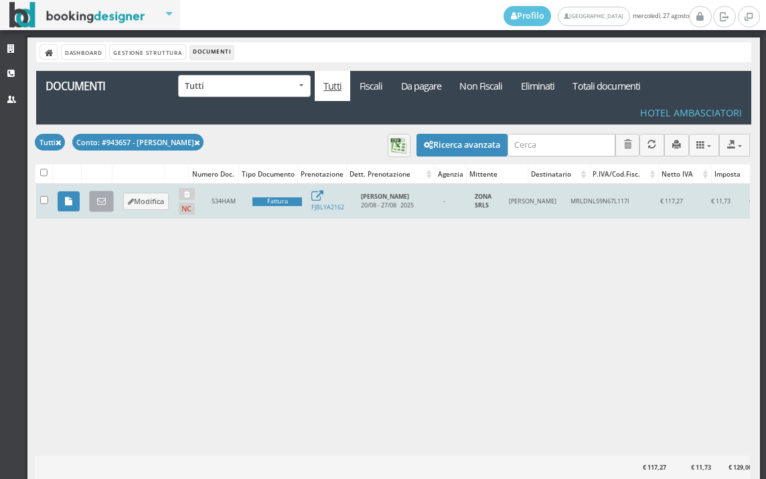
click at [104, 201] on icon at bounding box center [101, 201] width 9 height 9
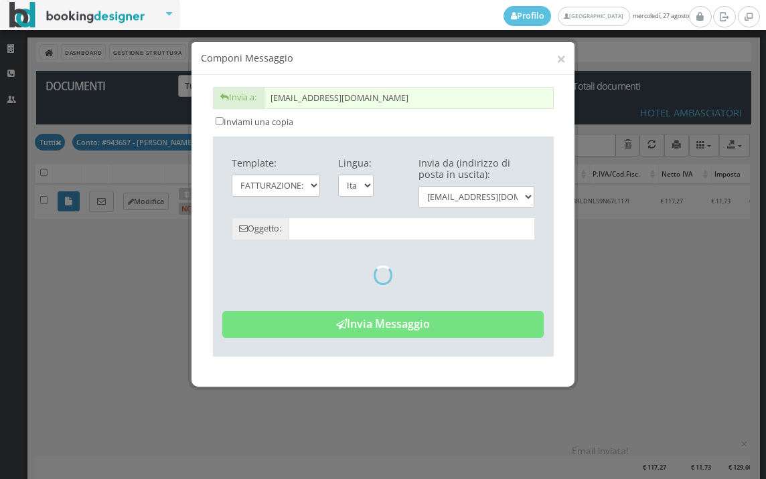
type input "Copia di cortesia: Fattura da ZONA SRLS - n. 534HAM del [DATE]"
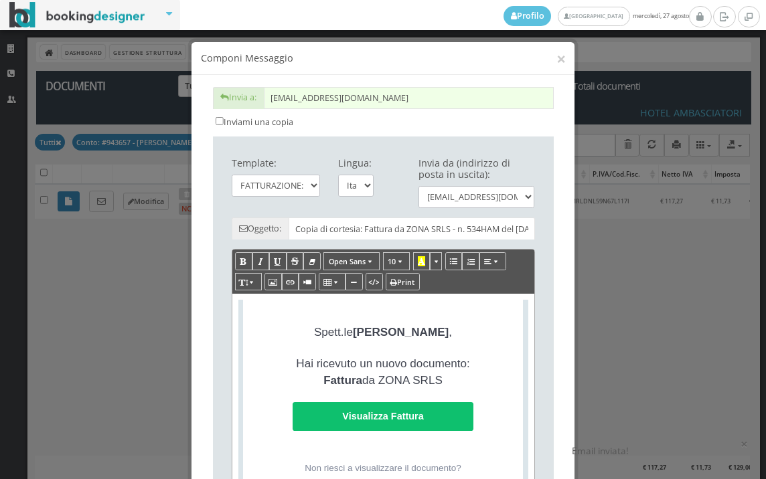
scroll to position [297, 0]
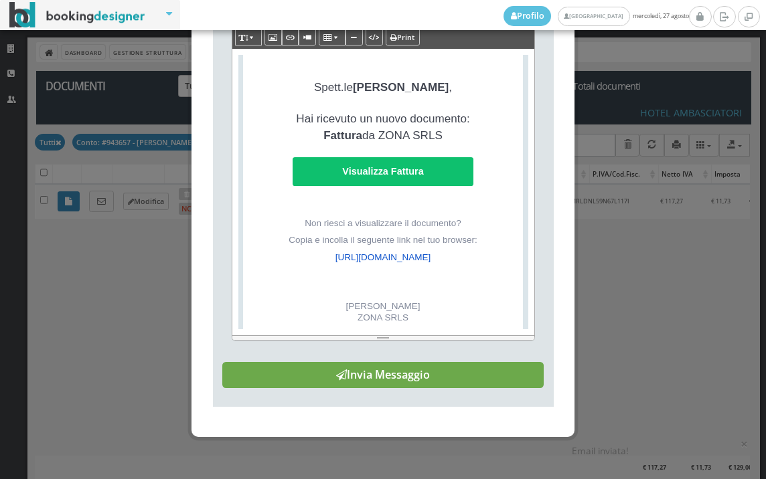
click at [448, 389] on button "Invia Messaggio" at bounding box center [382, 375] width 321 height 27
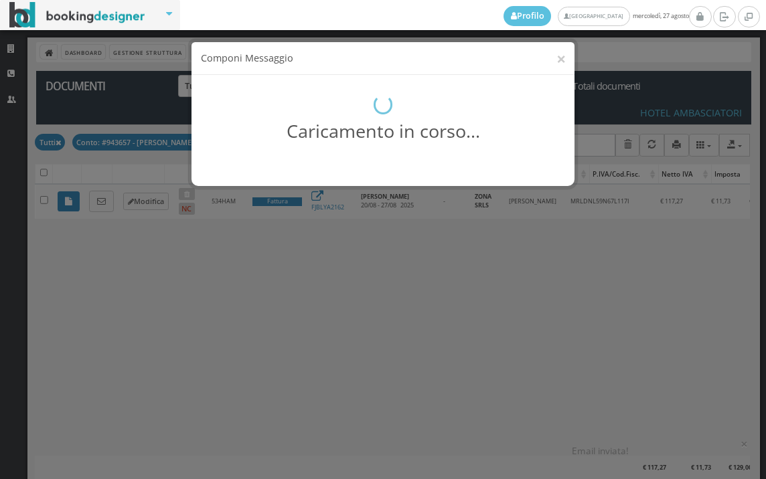
scroll to position [0, 0]
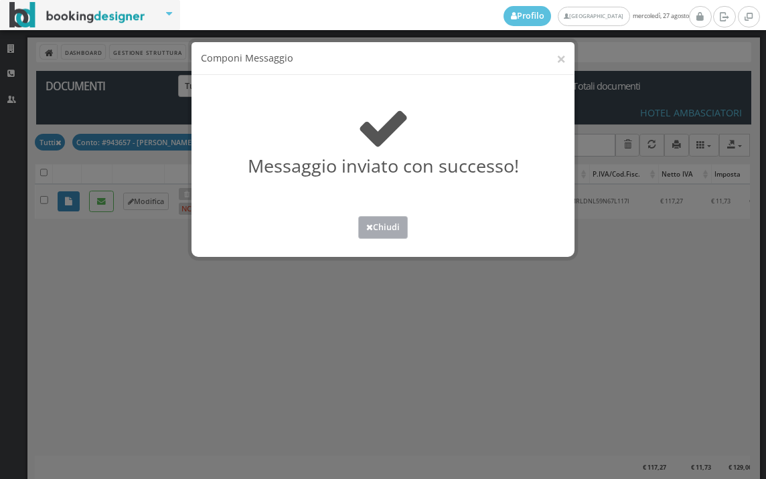
click at [389, 223] on button "Chiudi" at bounding box center [383, 227] width 50 height 22
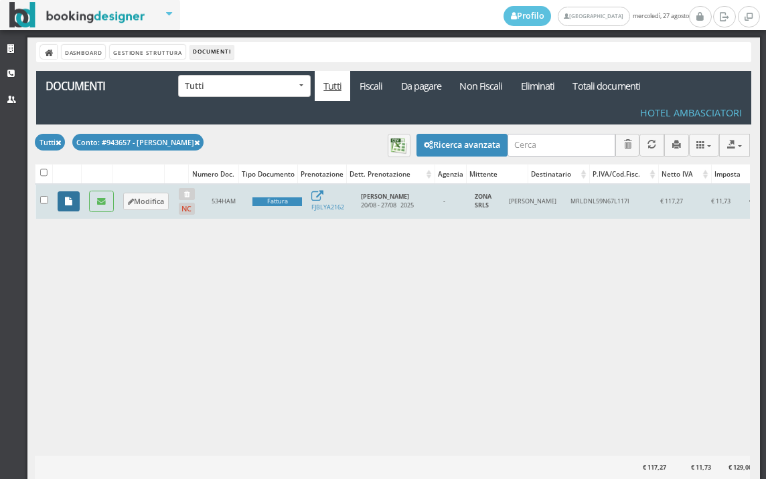
click at [69, 200] on icon at bounding box center [68, 201] width 7 height 9
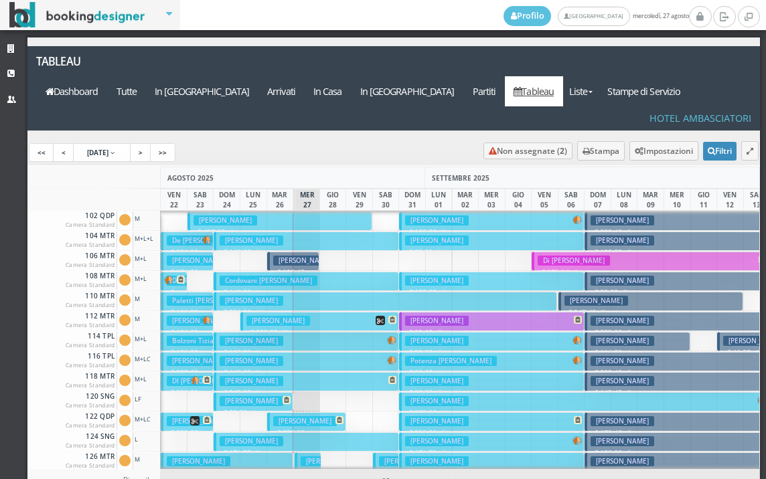
scroll to position [134, 0]
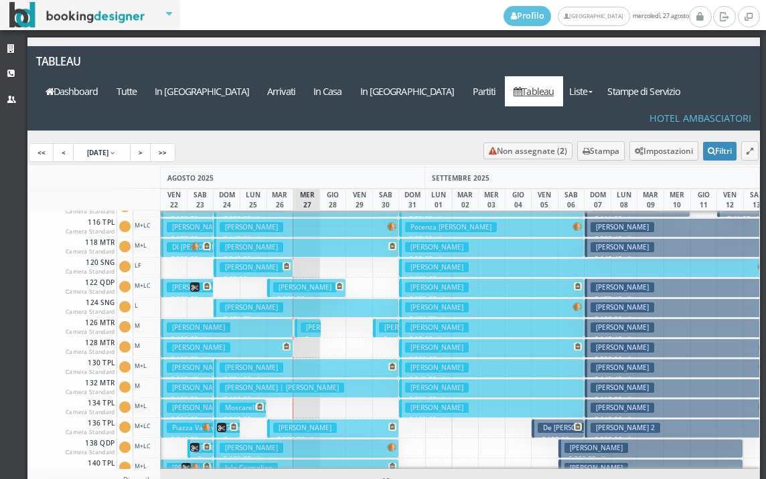
click at [303, 334] on p "€ 39.40 1 notti" at bounding box center [308, 355] width 16 height 42
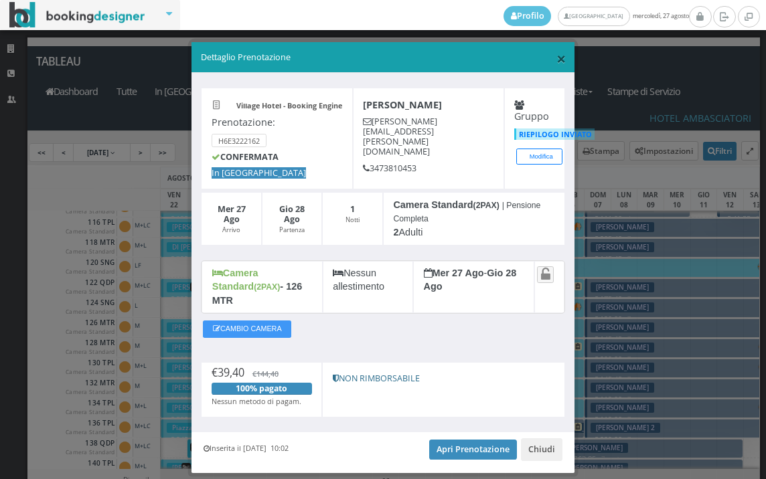
click at [556, 57] on span "×" at bounding box center [560, 58] width 9 height 23
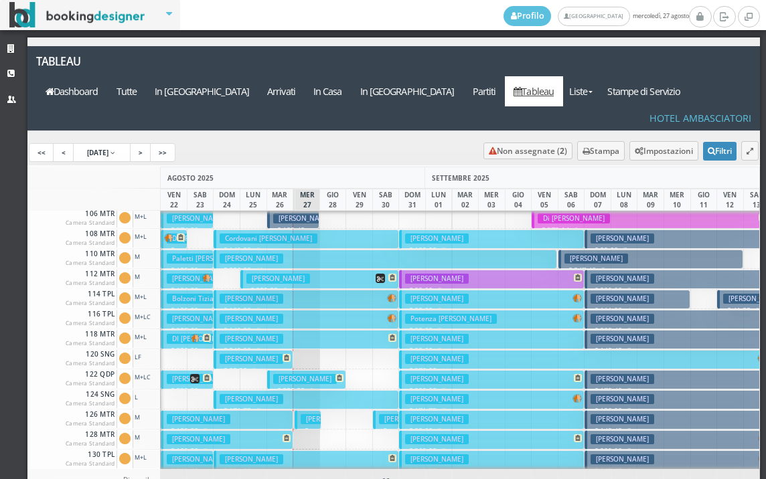
scroll to position [0, 0]
